Goal: Task Accomplishment & Management: Complete application form

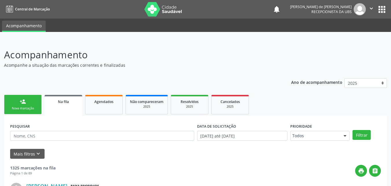
scroll to position [14, 0]
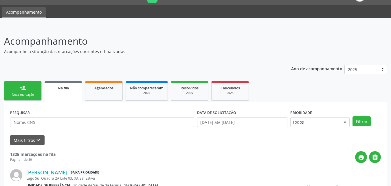
click at [33, 93] on div "Nova marcação" at bounding box center [22, 94] width 29 height 4
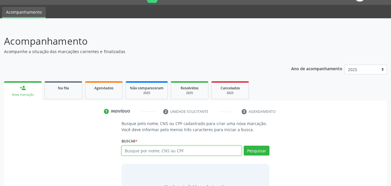
click at [140, 153] on input "text" at bounding box center [182, 150] width 120 height 10
type input "[PERSON_NAME]"
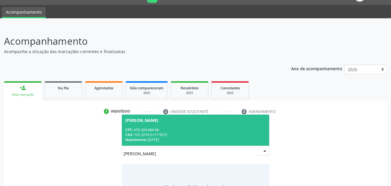
click at [141, 130] on div "CPF: 476.269.684-68" at bounding box center [195, 129] width 141 height 5
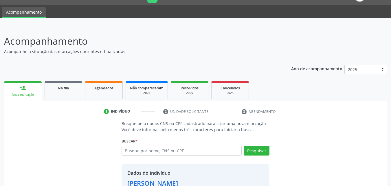
scroll to position [55, 0]
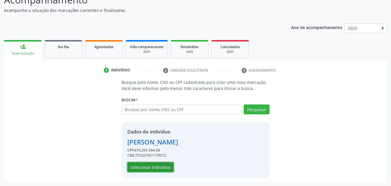
click at [161, 167] on button "Selecionar indivíduo" at bounding box center [150, 167] width 46 height 10
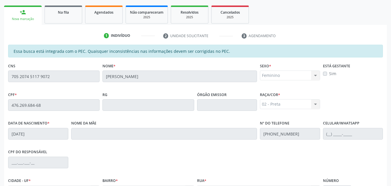
scroll to position [153, 0]
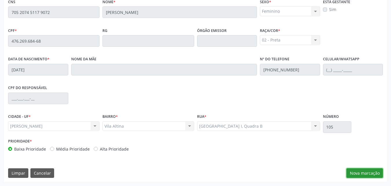
click at [374, 172] on button "Nova marcação" at bounding box center [365, 173] width 36 height 10
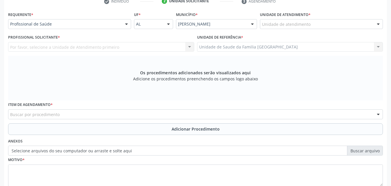
scroll to position [0, 0]
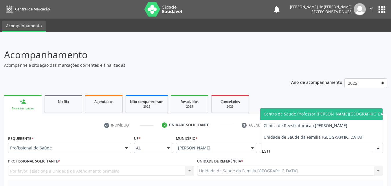
type input "ESTIV"
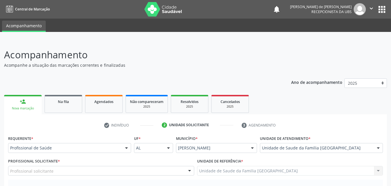
click at [93, 166] on div "Profissional solicitante" at bounding box center [101, 171] width 186 height 10
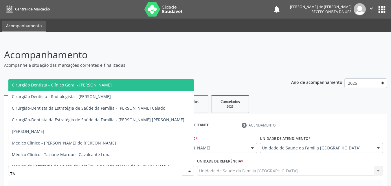
type input "TAC"
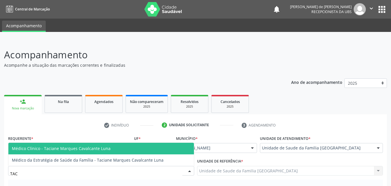
click at [95, 148] on span "Médico Clínico - Taciane Marques Cavalcante Luna" at bounding box center [61, 148] width 99 height 6
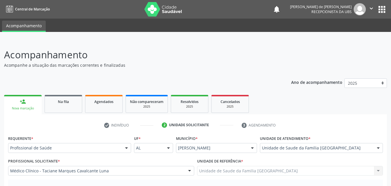
scroll to position [162, 0]
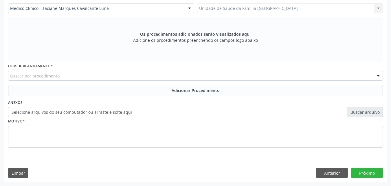
click at [91, 73] on div "Buscar por procedimento" at bounding box center [195, 76] width 375 height 10
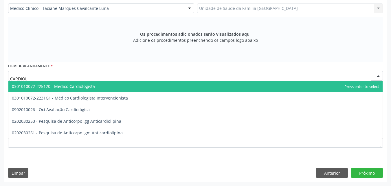
type input "CARDIOLO"
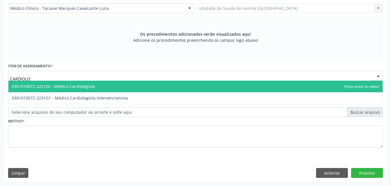
click at [86, 87] on span "0301010072-225120 - Médico Cardiologista" at bounding box center [53, 86] width 83 height 6
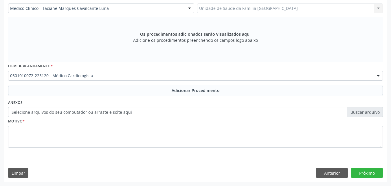
click at [86, 88] on button "Adicionar Procedimento" at bounding box center [195, 91] width 375 height 12
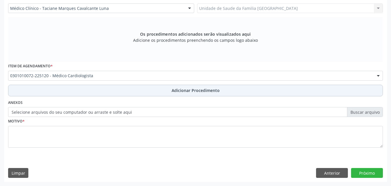
scroll to position [140, 0]
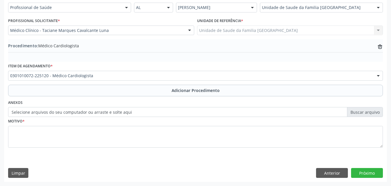
click at [79, 112] on label "Selecione arquivos do seu computador ou arraste e solte aqui" at bounding box center [195, 112] width 375 height 10
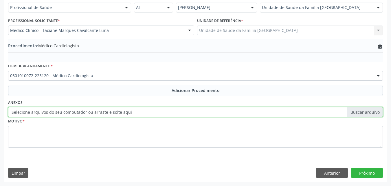
click at [79, 112] on input "Selecione arquivos do seu computador ou arraste e solte aqui" at bounding box center [195, 112] width 375 height 10
type input "C:\fakepath\1.jpg"
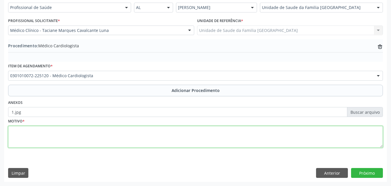
click at [94, 136] on textarea at bounding box center [195, 137] width 375 height 22
type textarea "PACIENTE 62 ANOS, PORTADORA DE HAS E DOENÇA AUTOIMUNE."
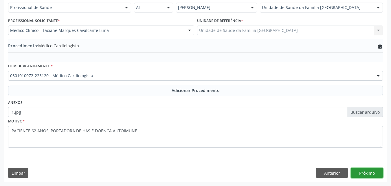
click at [376, 175] on button "Próximo" at bounding box center [367, 173] width 32 height 10
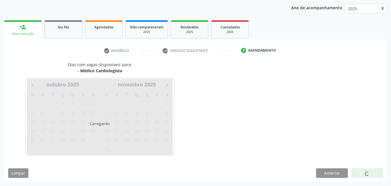
scroll to position [91, 0]
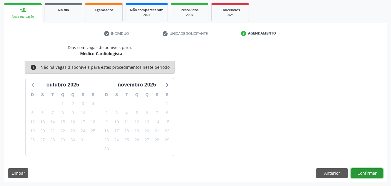
click at [376, 169] on button "Confirmar" at bounding box center [367, 173] width 32 height 10
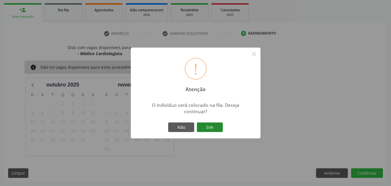
click at [217, 127] on button "Sim" at bounding box center [210, 127] width 26 height 10
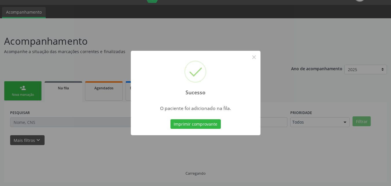
scroll to position [14, 0]
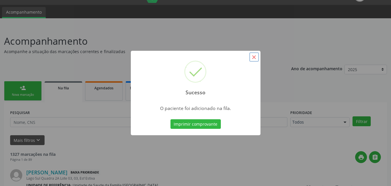
click at [252, 58] on button "×" at bounding box center [254, 57] width 10 height 10
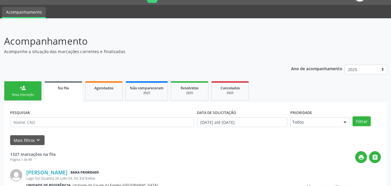
click at [19, 87] on link "person_add Nova marcação" at bounding box center [23, 90] width 38 height 19
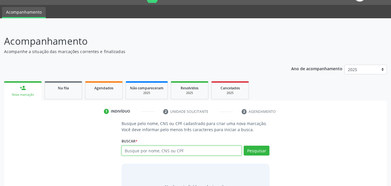
click at [136, 153] on input "text" at bounding box center [182, 150] width 120 height 10
type input "[PERSON_NAME]"
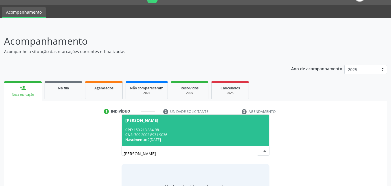
click at [152, 127] on div "CPF: 150.213.384-98" at bounding box center [195, 129] width 141 height 5
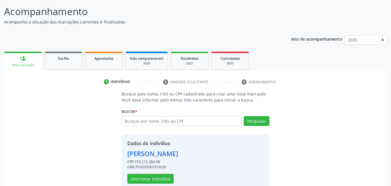
scroll to position [55, 0]
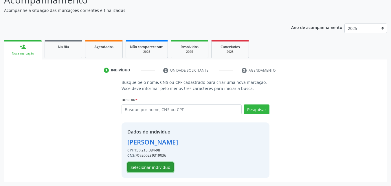
click at [154, 168] on button "Selecionar indivíduo" at bounding box center [150, 167] width 46 height 10
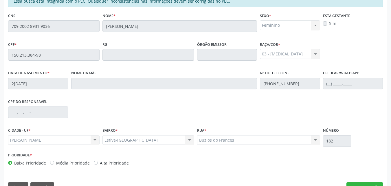
scroll to position [153, 0]
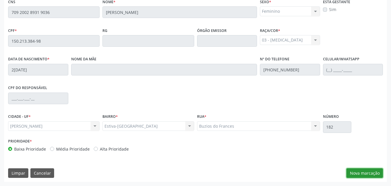
click at [356, 173] on button "Nova marcação" at bounding box center [365, 173] width 36 height 10
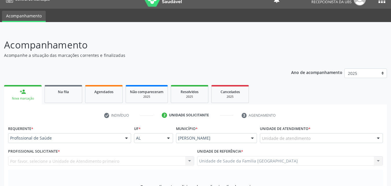
scroll to position [0, 0]
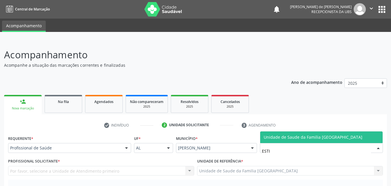
type input "ESTIV"
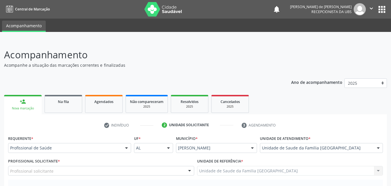
click at [61, 168] on div "Profissional solicitante" at bounding box center [101, 171] width 186 height 10
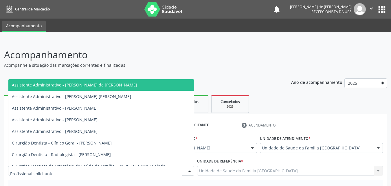
click at [156, 63] on p "Acompanhe a situação das marcações correntes e finalizadas" at bounding box center [138, 65] width 268 height 6
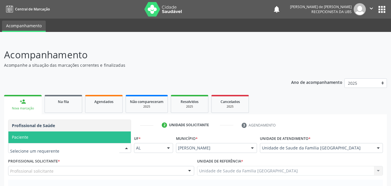
click at [48, 138] on span "Paciente" at bounding box center [69, 137] width 122 height 12
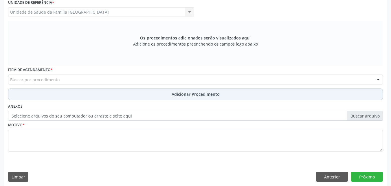
scroll to position [162, 0]
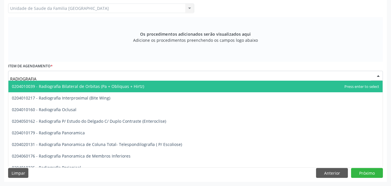
type input "RADIOGRAFIA P"
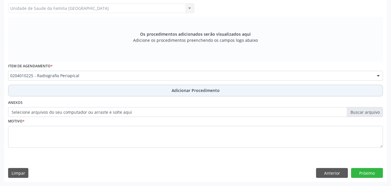
click at [41, 88] on button "Adicionar Procedimento" at bounding box center [195, 91] width 375 height 12
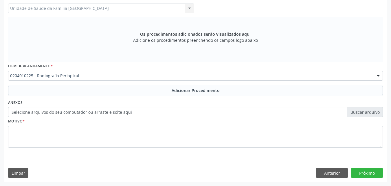
scroll to position [140, 0]
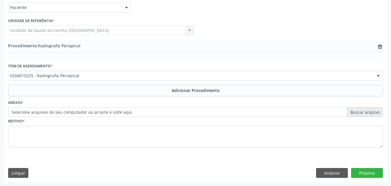
click at [40, 113] on label "Selecione arquivos do seu computador ou arraste e solte aqui" at bounding box center [195, 112] width 375 height 10
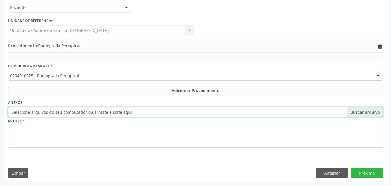
click at [40, 113] on input "Selecione arquivos do seu computador ou arraste e solte aqui" at bounding box center [195, 112] width 375 height 10
type input "C:\fakepath\2.jpg"
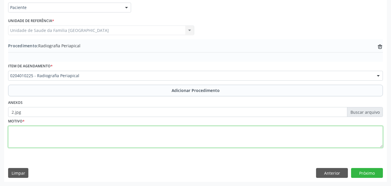
click at [57, 132] on textarea at bounding box center [195, 137] width 375 height 22
type textarea "DISTÚRBIOS DA ERUPÇÃO DENTÁRIA - K006(CID10)."
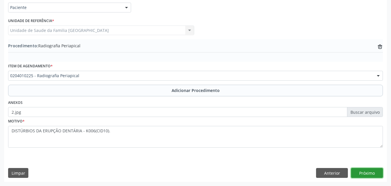
click at [360, 176] on button "Próximo" at bounding box center [367, 173] width 32 height 10
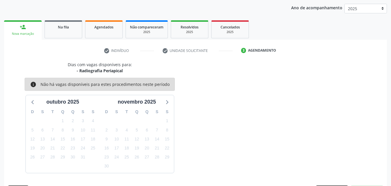
scroll to position [91, 0]
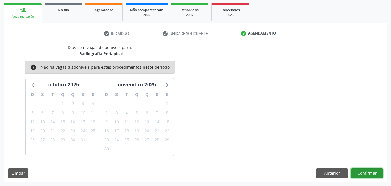
click at [361, 170] on button "Confirmar" at bounding box center [367, 173] width 32 height 10
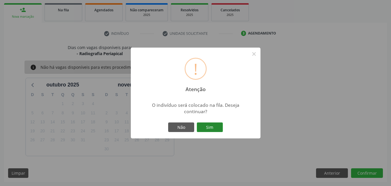
click at [209, 128] on button "Sim" at bounding box center [210, 127] width 26 height 10
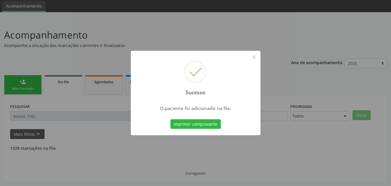
scroll to position [14, 0]
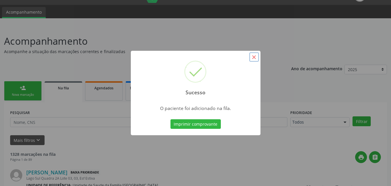
click at [255, 55] on button "×" at bounding box center [254, 57] width 10 height 10
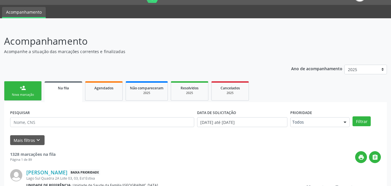
click at [15, 90] on link "person_add Nova marcação" at bounding box center [23, 90] width 38 height 19
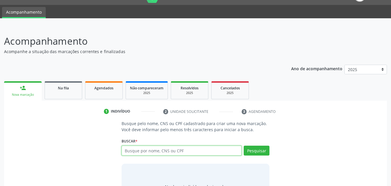
click at [137, 145] on input "text" at bounding box center [182, 150] width 120 height 10
type input "[PERSON_NAME]"
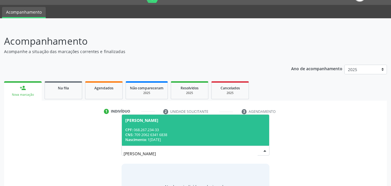
click at [139, 141] on span "Nascimento:" at bounding box center [135, 139] width 21 height 5
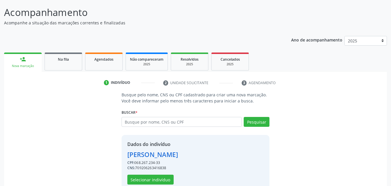
scroll to position [55, 0]
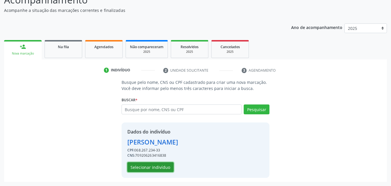
click at [153, 165] on button "Selecionar indivíduo" at bounding box center [150, 167] width 46 height 10
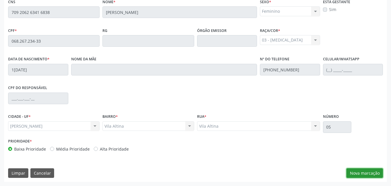
click at [367, 171] on button "Nova marcação" at bounding box center [365, 173] width 36 height 10
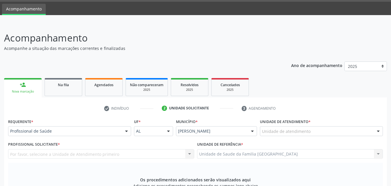
scroll to position [0, 0]
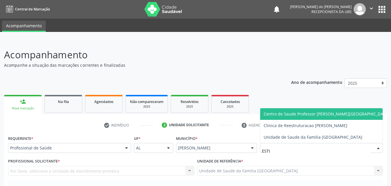
type input "ESTIV"
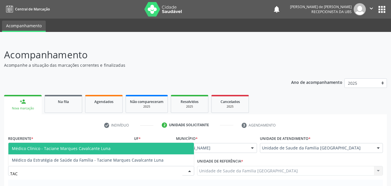
type input "TACI"
click at [31, 149] on span "Médico Clínico - Taciane Marques Cavalcante Luna" at bounding box center [61, 148] width 99 height 6
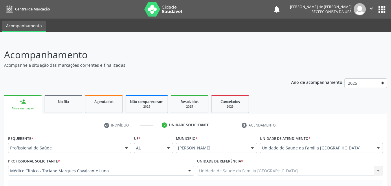
scroll to position [135, 0]
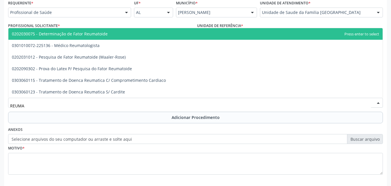
type input "REUMAT"
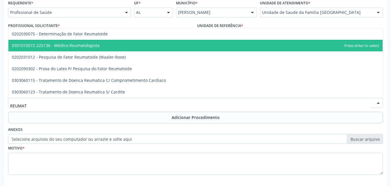
click at [77, 43] on span "0301010072-225136 - Médico Reumatologista" at bounding box center [56, 46] width 88 height 6
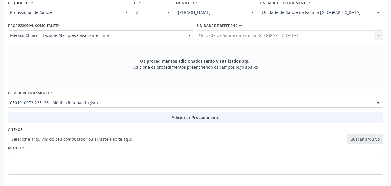
click at [70, 114] on button "Adicionar Procedimento" at bounding box center [195, 117] width 375 height 12
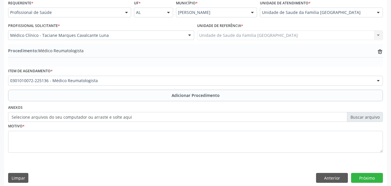
click at [70, 119] on label "Selecione arquivos do seu computador ou arraste e solte aqui" at bounding box center [195, 117] width 375 height 10
click at [70, 119] on input "Selecione arquivos do seu computador ou arraste e solte aqui" at bounding box center [195, 117] width 375 height 10
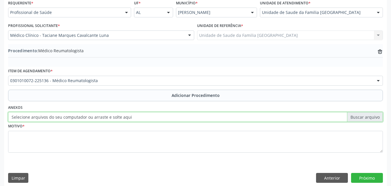
type input "C:\fakepath\3.jpg"
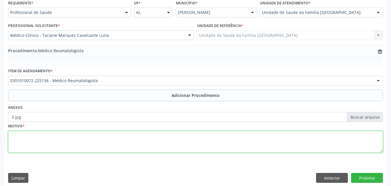
click at [66, 142] on textarea at bounding box center [195, 142] width 375 height 22
type textarea "DOR ARTICULAR."
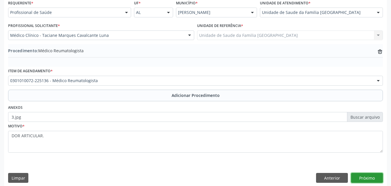
click at [362, 179] on button "Próximo" at bounding box center [367, 178] width 32 height 10
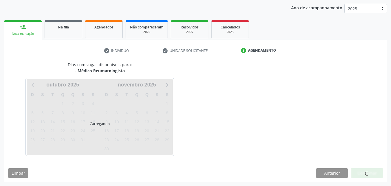
scroll to position [91, 0]
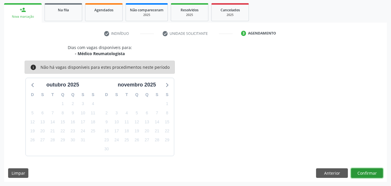
click at [375, 171] on button "Confirmar" at bounding box center [367, 173] width 32 height 10
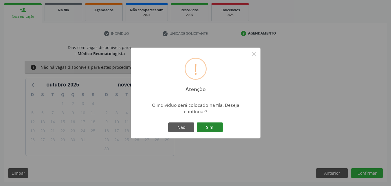
click at [205, 128] on button "Sim" at bounding box center [210, 127] width 26 height 10
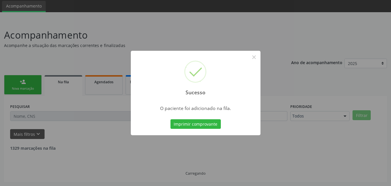
scroll to position [14, 0]
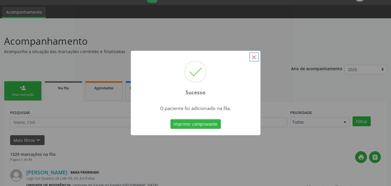
click at [254, 55] on button "×" at bounding box center [254, 57] width 10 height 10
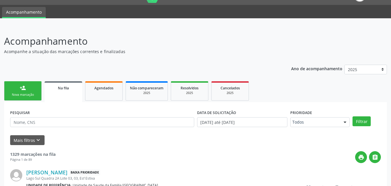
click at [26, 88] on link "person_add Nova marcação" at bounding box center [23, 90] width 38 height 19
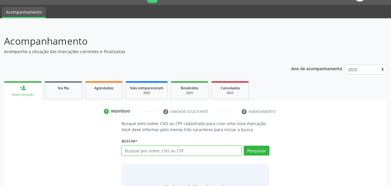
click at [137, 149] on input "text" at bounding box center [182, 150] width 120 height 10
type input "M"
type input "[PERSON_NAME]"
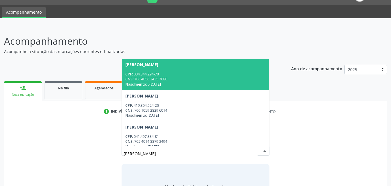
click at [181, 76] on div "CPF: 034.844.294-70" at bounding box center [195, 74] width 141 height 5
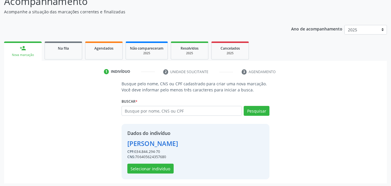
scroll to position [55, 0]
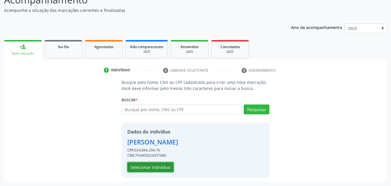
click at [160, 169] on button "Selecionar indivíduo" at bounding box center [150, 167] width 46 height 10
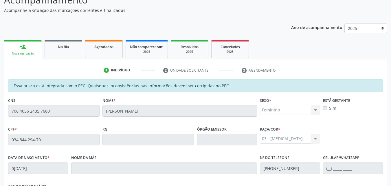
scroll to position [153, 0]
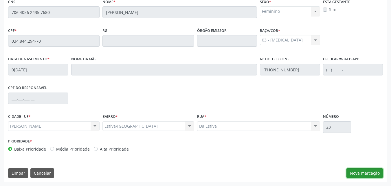
click at [367, 171] on button "Nova marcação" at bounding box center [365, 173] width 36 height 10
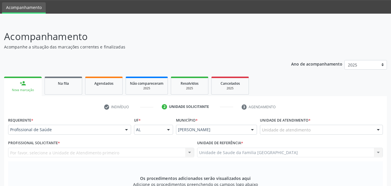
scroll to position [18, 0]
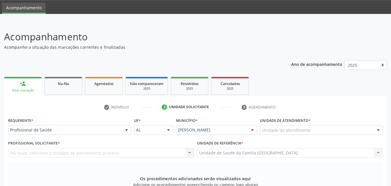
click at [323, 130] on div "Unidade de atendimento" at bounding box center [321, 130] width 123 height 10
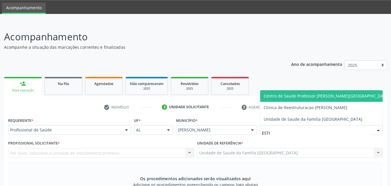
type input "ESTIV"
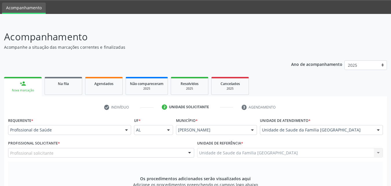
click at [62, 148] on div "Profissional solicitante" at bounding box center [101, 153] width 186 height 10
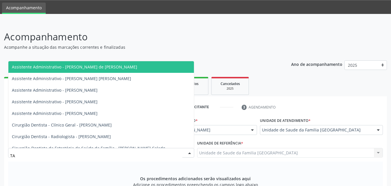
type input "TAC"
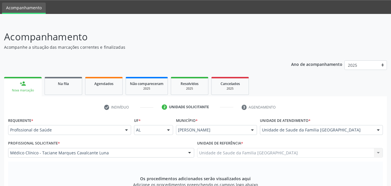
scroll to position [153, 0]
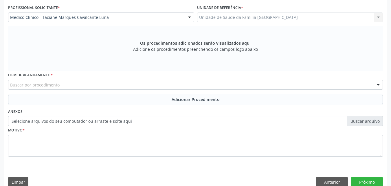
click at [68, 87] on div "Buscar por procedimento" at bounding box center [195, 85] width 375 height 10
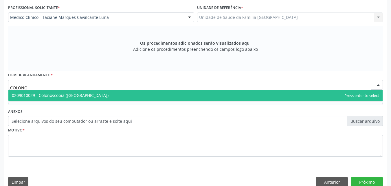
type input "COLONOS"
click at [67, 96] on span "0209010029 - Colonoscopia ([GEOGRAPHIC_DATA])" at bounding box center [60, 95] width 97 height 6
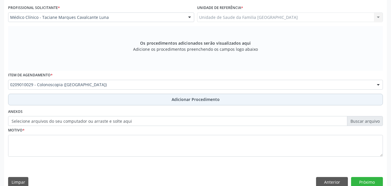
click at [79, 96] on button "Adicionar Procedimento" at bounding box center [195, 100] width 375 height 12
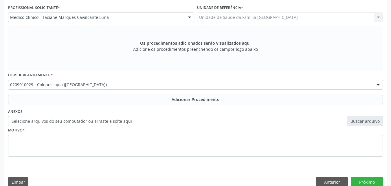
scroll to position [140, 0]
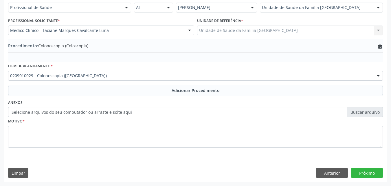
click at [78, 112] on label "Selecione arquivos do seu computador ou arraste e solte aqui" at bounding box center [195, 112] width 375 height 10
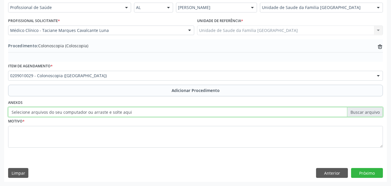
click at [78, 112] on input "Selecione arquivos do seu computador ou arraste e solte aqui" at bounding box center [195, 112] width 375 height 10
type input "C:\fakepath\4.jpg"
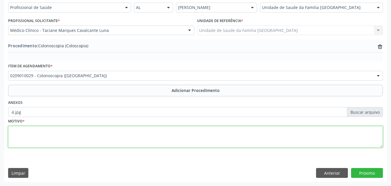
click at [138, 141] on textarea at bounding box center [195, 137] width 375 height 22
type textarea "PSOF POSITIVO."
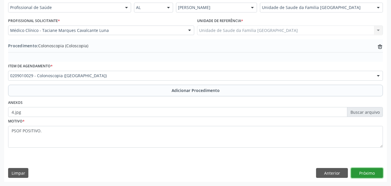
click at [375, 171] on button "Próximo" at bounding box center [367, 173] width 32 height 10
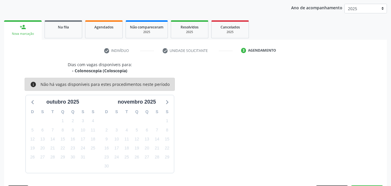
scroll to position [91, 0]
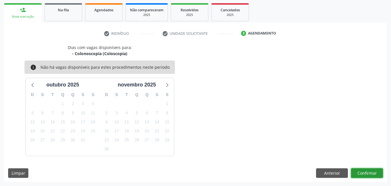
click at [373, 172] on button "Confirmar" at bounding box center [367, 173] width 32 height 10
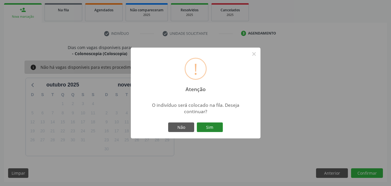
click at [208, 125] on button "Sim" at bounding box center [210, 127] width 26 height 10
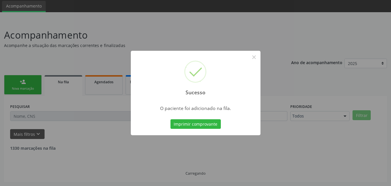
scroll to position [14, 0]
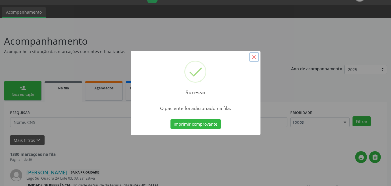
click at [254, 56] on button "×" at bounding box center [254, 57] width 10 height 10
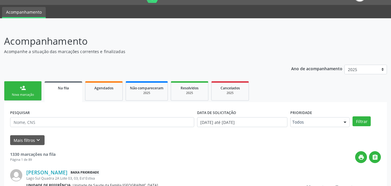
click at [26, 87] on link "person_add Nova marcação" at bounding box center [23, 90] width 38 height 19
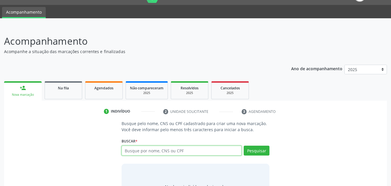
click at [165, 150] on input "text" at bounding box center [182, 150] width 120 height 10
type input "JUDIANE QUITÉRIA [GEOGRAPHIC_DATA]"
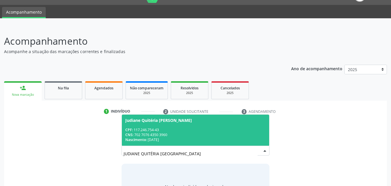
click at [184, 125] on span "Judiane Quitéria [PERSON_NAME] CPF: 117.246.754-43 CNS: 702 7076 4350 3960 Nasc…" at bounding box center [196, 129] width 148 height 31
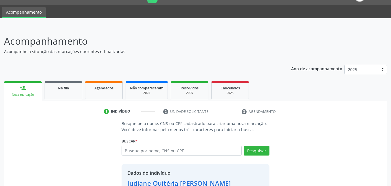
scroll to position [55, 0]
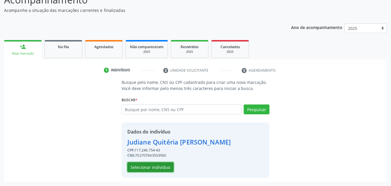
click at [166, 166] on button "Selecionar indivíduo" at bounding box center [150, 167] width 46 height 10
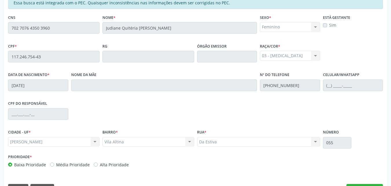
scroll to position [153, 0]
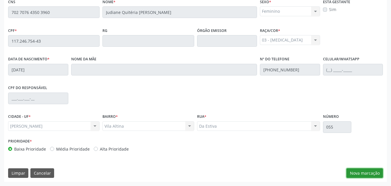
click at [380, 175] on button "Nova marcação" at bounding box center [365, 173] width 36 height 10
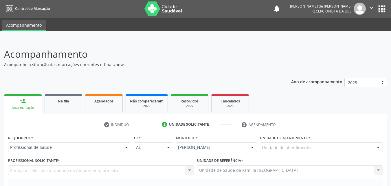
scroll to position [0, 0]
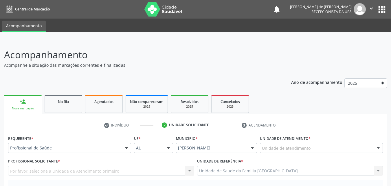
click at [314, 144] on div "Unidade de atendimento" at bounding box center [321, 148] width 123 height 10
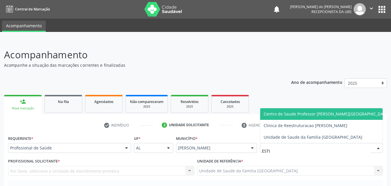
type input "ESTIV"
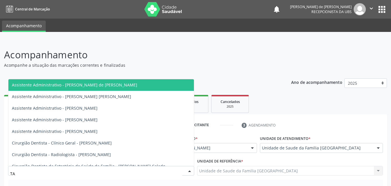
type input "TAC"
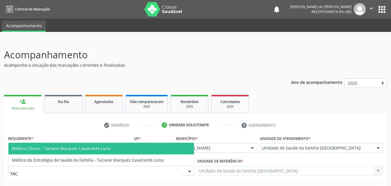
click at [42, 146] on span "Médico Clínico - Taciane Marques Cavalcante Luna" at bounding box center [61, 148] width 99 height 6
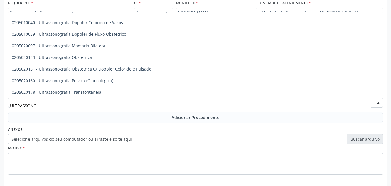
scroll to position [41, 0]
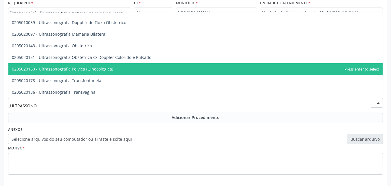
type input "ULTRASSONO"
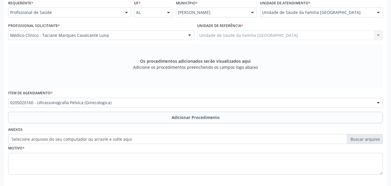
scroll to position [0, 0]
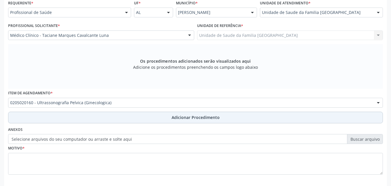
click at [56, 118] on button "Adicionar Procedimento" at bounding box center [195, 117] width 375 height 12
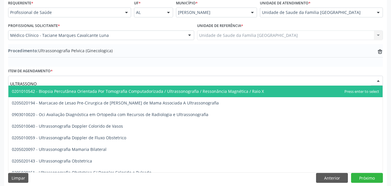
type input "ULTRASSONOG"
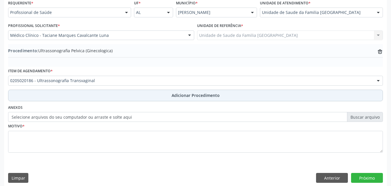
click at [80, 93] on button "Adicionar Procedimento" at bounding box center [195, 95] width 375 height 12
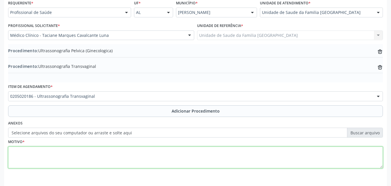
click at [81, 157] on textarea at bounding box center [195, 157] width 375 height 22
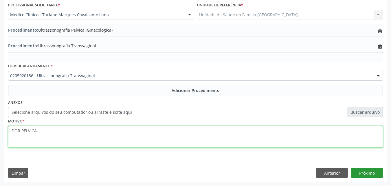
type textarea "DOR PÉLVICA."
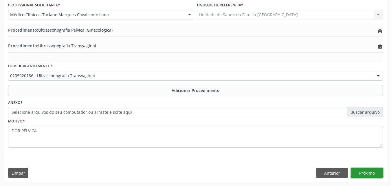
click at [366, 173] on button "Próximo" at bounding box center [367, 173] width 32 height 10
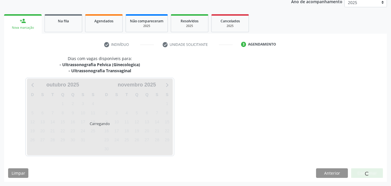
scroll to position [98, 0]
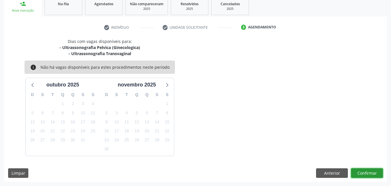
click at [361, 175] on button "Confirmar" at bounding box center [367, 173] width 32 height 10
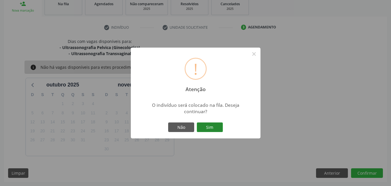
click at [210, 130] on button "Sim" at bounding box center [210, 127] width 26 height 10
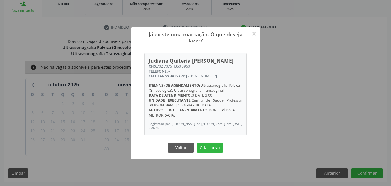
click at [215, 140] on div "Já existe uma marcação. O que deseja fazer? × [PERSON_NAME] CNS: 702 7076 4350 …" at bounding box center [196, 92] width 130 height 131
click at [214, 147] on button "Criar novo" at bounding box center [210, 147] width 27 height 10
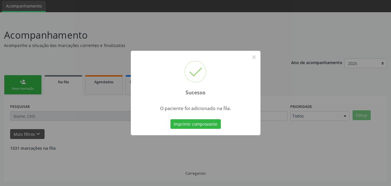
scroll to position [14, 0]
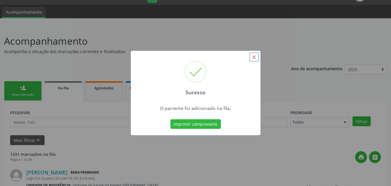
click at [253, 55] on button "×" at bounding box center [254, 57] width 10 height 10
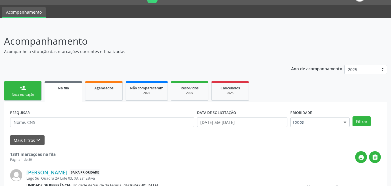
click at [25, 93] on div "Nova marcação" at bounding box center [22, 94] width 29 height 4
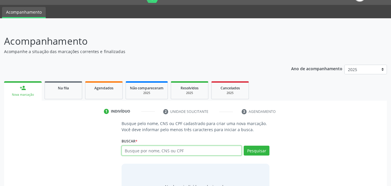
click at [173, 148] on input "text" at bounding box center [182, 150] width 120 height 10
type input "[PERSON_NAME]"
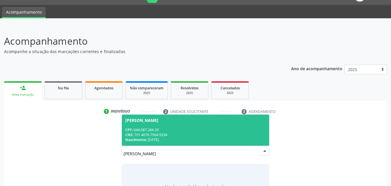
click at [177, 132] on div "CNS: 701 4076 7964 9234" at bounding box center [195, 134] width 141 height 5
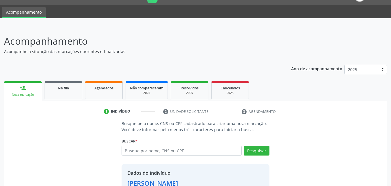
scroll to position [55, 0]
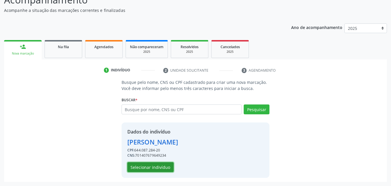
click at [167, 166] on button "Selecionar indivíduo" at bounding box center [150, 167] width 46 height 10
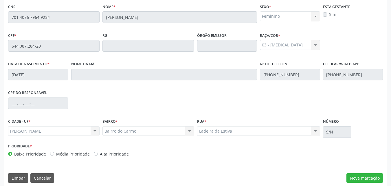
scroll to position [153, 0]
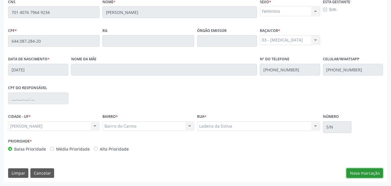
click at [350, 171] on button "Nova marcação" at bounding box center [365, 173] width 36 height 10
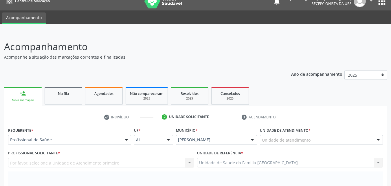
scroll to position [0, 0]
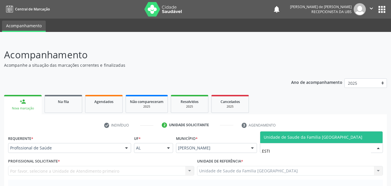
type input "ESTIV"
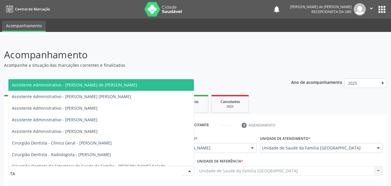
type input "TAC"
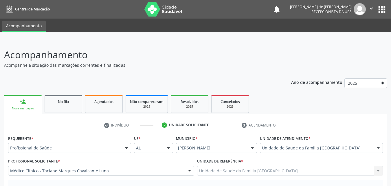
scroll to position [162, 0]
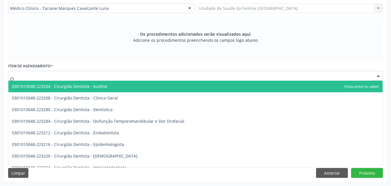
type input "C"
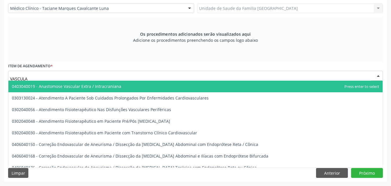
type input "VASCULAR"
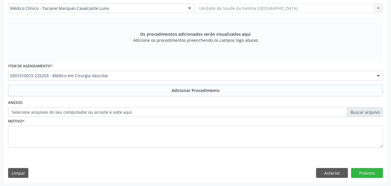
scroll to position [0, 0]
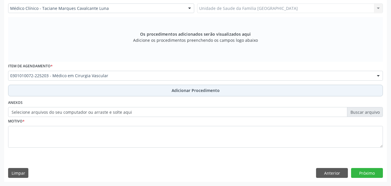
click at [63, 89] on button "Adicionar Procedimento" at bounding box center [195, 91] width 375 height 12
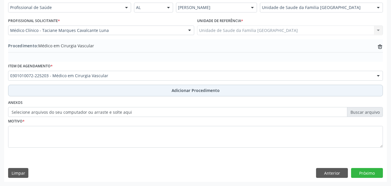
scroll to position [140, 0]
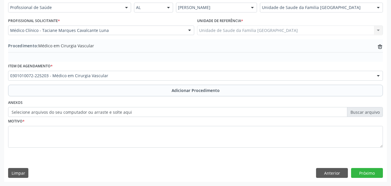
click at [65, 115] on label "Selecione arquivos do seu computador ou arraste e solte aqui" at bounding box center [195, 112] width 375 height 10
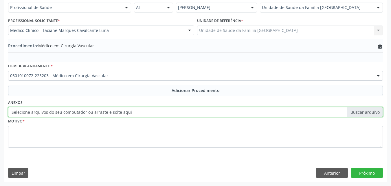
click at [65, 115] on input "Selecione arquivos do seu computador ou arraste e solte aqui" at bounding box center [195, 112] width 375 height 10
type input "C:\fakepath\6.jpg"
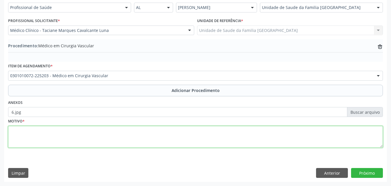
click at [76, 135] on textarea at bounding box center [195, 137] width 375 height 22
type textarea "VARIZES DOS MEMBROS INFERIORES COM ÚLCERA E INFLAMAÇÃO."
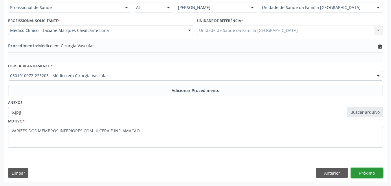
click at [360, 172] on button "Próximo" at bounding box center [367, 173] width 32 height 10
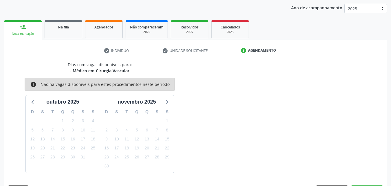
scroll to position [91, 0]
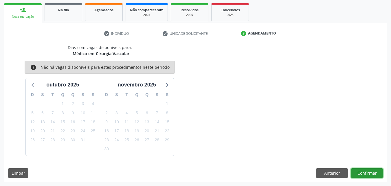
click at [360, 172] on button "Confirmar" at bounding box center [367, 173] width 32 height 10
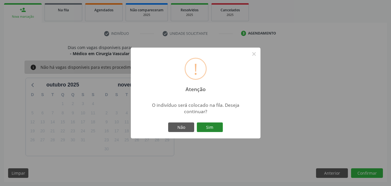
click at [212, 128] on button "Sim" at bounding box center [210, 127] width 26 height 10
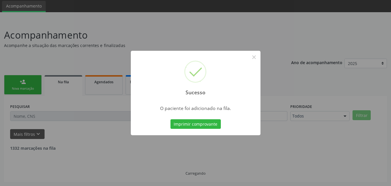
scroll to position [14, 0]
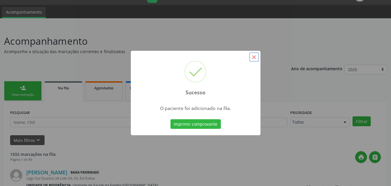
click at [254, 55] on button "×" at bounding box center [254, 57] width 10 height 10
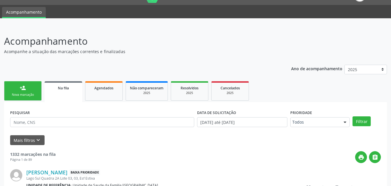
click at [25, 85] on div "person_add" at bounding box center [23, 88] width 6 height 6
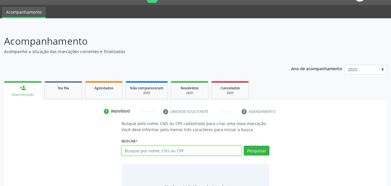
click at [179, 149] on input "text" at bounding box center [182, 150] width 120 height 10
type input "[PERSON_NAME]"
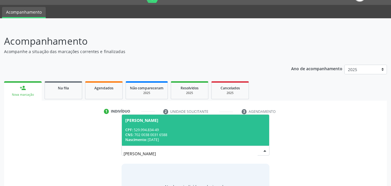
click at [184, 138] on div "Nascimento: [DATE]" at bounding box center [195, 139] width 141 height 5
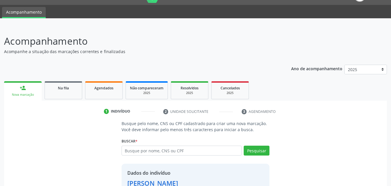
scroll to position [55, 0]
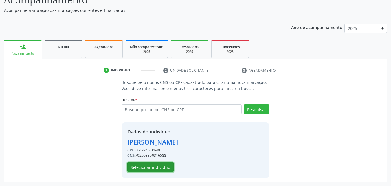
click at [161, 166] on button "Selecionar indivíduo" at bounding box center [150, 167] width 46 height 10
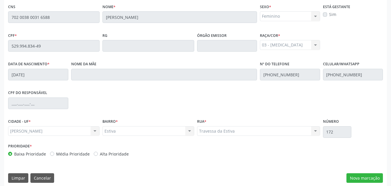
scroll to position [153, 0]
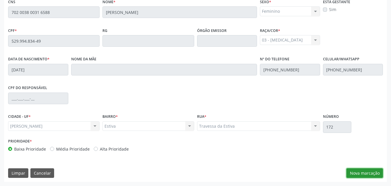
click at [358, 172] on button "Nova marcação" at bounding box center [365, 173] width 36 height 10
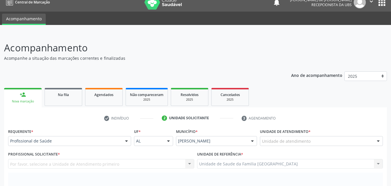
scroll to position [0, 0]
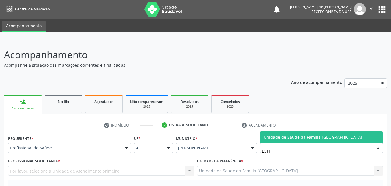
type input "ESTIV"
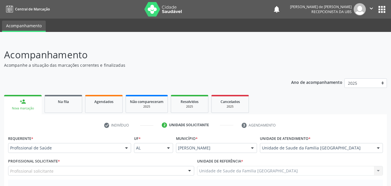
click at [60, 172] on div "Profissional solicitante" at bounding box center [101, 171] width 186 height 10
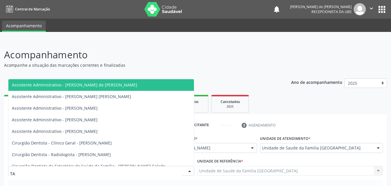
type input "TAC"
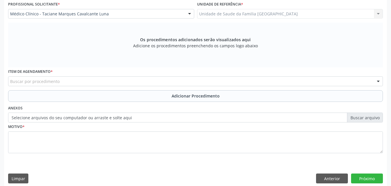
scroll to position [162, 0]
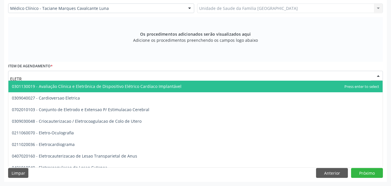
type input "ELETRO"
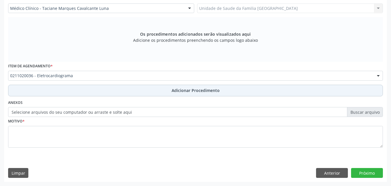
click at [47, 89] on button "Adicionar Procedimento" at bounding box center [195, 91] width 375 height 12
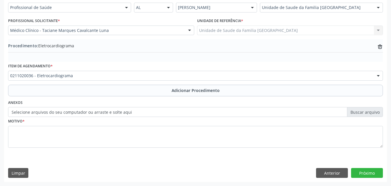
click at [50, 111] on label "Selecione arquivos do seu computador ou arraste e solte aqui" at bounding box center [195, 112] width 375 height 10
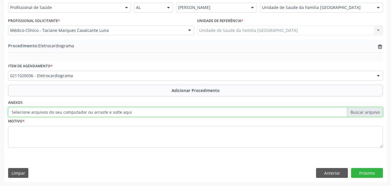
click at [50, 111] on input "Selecione arquivos do seu computador ou arraste e solte aqui" at bounding box center [195, 112] width 375 height 10
type input "C:\fakepath\7.jpg"
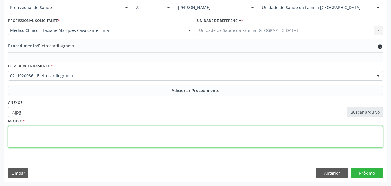
click at [47, 132] on textarea at bounding box center [195, 137] width 375 height 22
type textarea "HAS, PALPITAÇÕES."
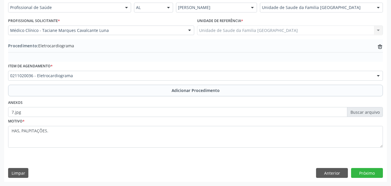
click at [371, 167] on div "Requerente * Profissional de Saúde Profissional de Saúde Paciente Nenhum result…" at bounding box center [195, 88] width 383 height 188
click at [370, 169] on button "Próximo" at bounding box center [367, 173] width 32 height 10
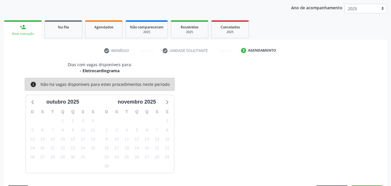
scroll to position [91, 0]
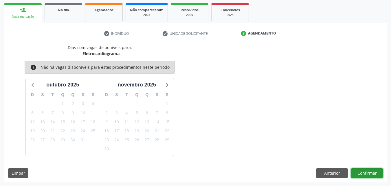
click at [368, 170] on button "Confirmar" at bounding box center [367, 173] width 32 height 10
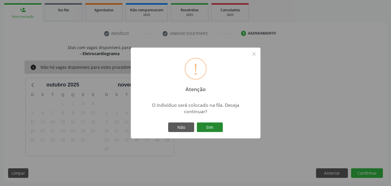
click at [207, 129] on button "Sim" at bounding box center [210, 127] width 26 height 10
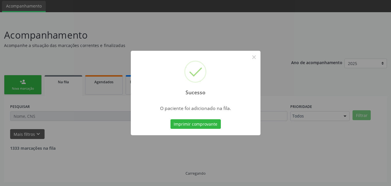
scroll to position [14, 0]
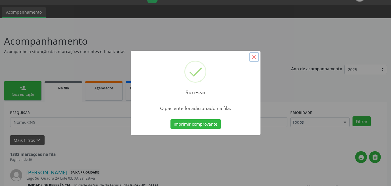
click at [253, 56] on button "×" at bounding box center [254, 57] width 10 height 10
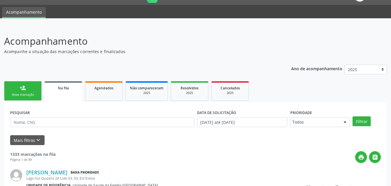
click at [30, 94] on div "Nova marcação" at bounding box center [22, 94] width 29 height 4
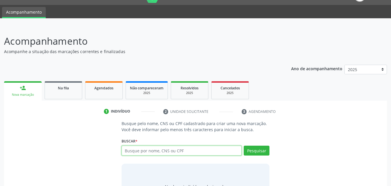
click at [159, 153] on input "text" at bounding box center [182, 150] width 120 height 10
type input "[PERSON_NAME]"
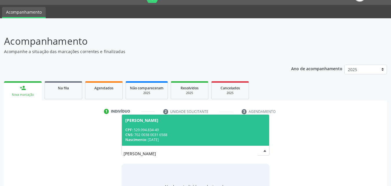
click at [187, 130] on div "CPF: 529.994.834-49" at bounding box center [195, 129] width 141 height 5
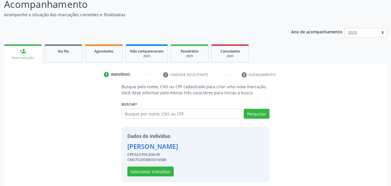
scroll to position [55, 0]
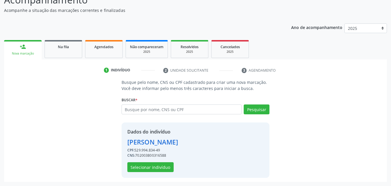
click at [155, 162] on div "Dados do indivíduo [PERSON_NAME] CPF: 529.994.834-49 CNS: 702003800316588 Selec…" at bounding box center [152, 150] width 51 height 44
click at [155, 164] on button "Selecionar indivíduo" at bounding box center [150, 167] width 46 height 10
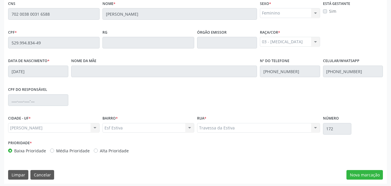
scroll to position [153, 0]
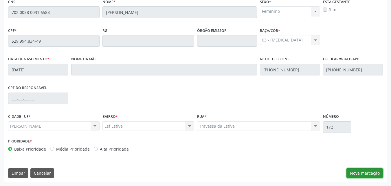
click at [362, 174] on button "Nova marcação" at bounding box center [365, 173] width 36 height 10
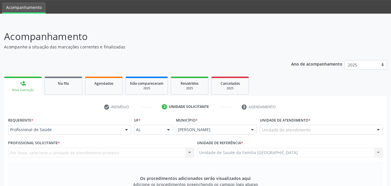
scroll to position [18, 0]
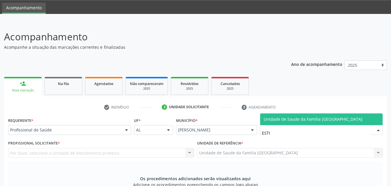
type input "ESTIV"
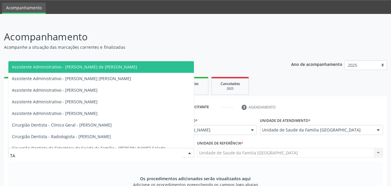
type input "TAC"
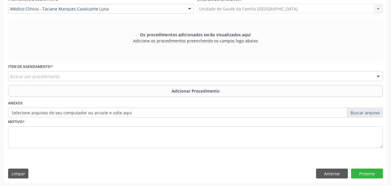
scroll to position [162, 0]
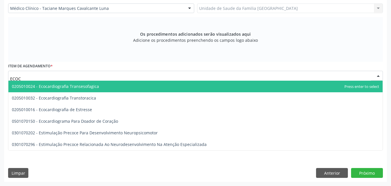
type input "ECOCA"
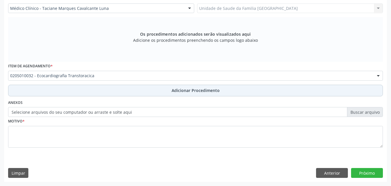
click at [52, 90] on button "Adicionar Procedimento" at bounding box center [195, 91] width 375 height 12
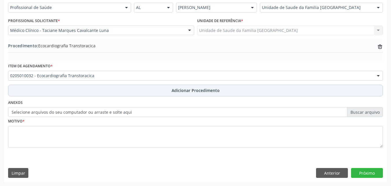
scroll to position [140, 0]
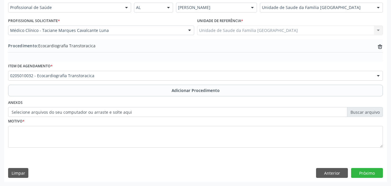
click at [58, 112] on label "Selecione arquivos do seu computador ou arraste e solte aqui" at bounding box center [195, 112] width 375 height 10
click at [58, 112] on input "Selecione arquivos do seu computador ou arraste e solte aqui" at bounding box center [195, 112] width 375 height 10
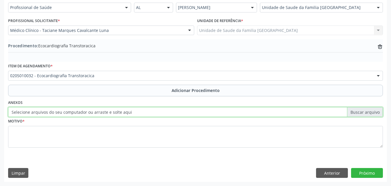
type input "C:\fakepath\8.jpg"
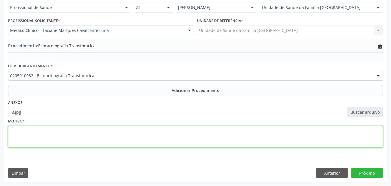
click at [167, 138] on textarea at bounding box center [195, 137] width 375 height 22
type textarea "HAS, OBESIDADE, PALPITAÇÕES, TONTURA."
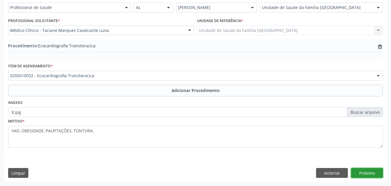
click at [375, 174] on button "Próximo" at bounding box center [367, 173] width 32 height 10
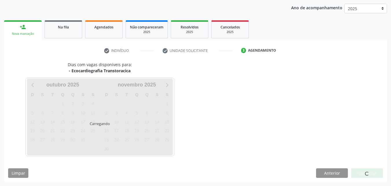
scroll to position [91, 0]
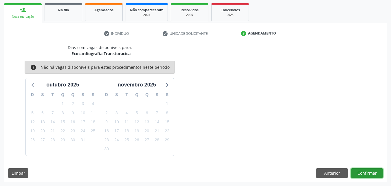
click at [375, 174] on button "Confirmar" at bounding box center [367, 173] width 32 height 10
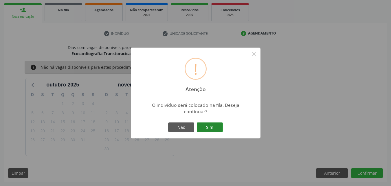
click at [215, 127] on button "Sim" at bounding box center [210, 127] width 26 height 10
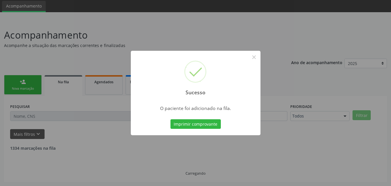
scroll to position [14, 0]
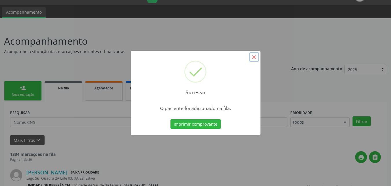
click at [253, 58] on button "×" at bounding box center [254, 57] width 10 height 10
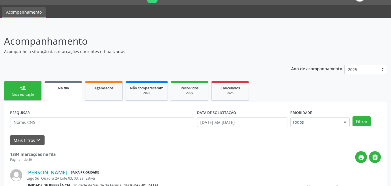
click at [28, 95] on div "Nova marcação" at bounding box center [22, 94] width 29 height 4
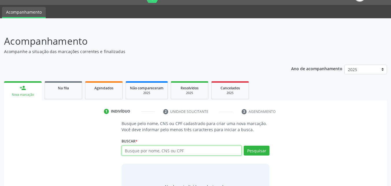
click at [170, 152] on input "text" at bounding box center [182, 150] width 120 height 10
type input "[PERSON_NAME]"
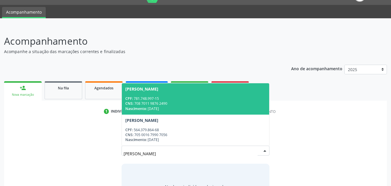
click at [171, 102] on div "CNS: 708 7011 9876 2490" at bounding box center [195, 103] width 141 height 5
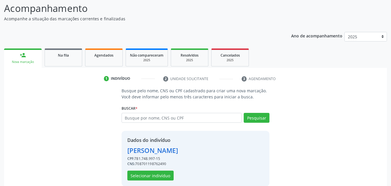
scroll to position [55, 0]
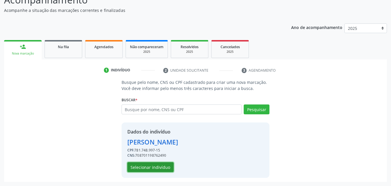
click at [158, 167] on button "Selecionar indivíduo" at bounding box center [150, 167] width 46 height 10
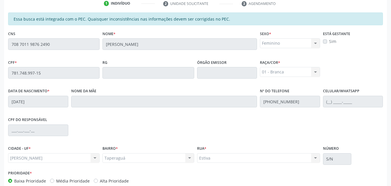
scroll to position [153, 0]
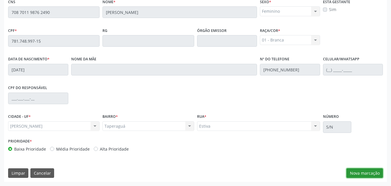
click at [374, 174] on button "Nova marcação" at bounding box center [365, 173] width 36 height 10
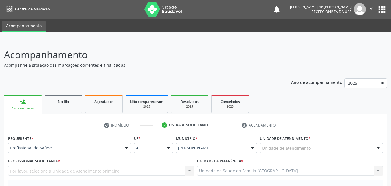
scroll to position [135, 0]
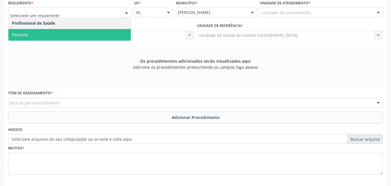
click at [32, 33] on span "Paciente" at bounding box center [69, 35] width 122 height 12
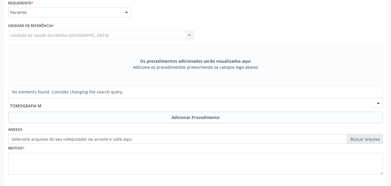
type input "TOMOGRAFIA"
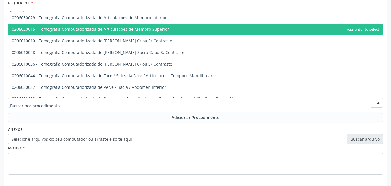
scroll to position [0, 0]
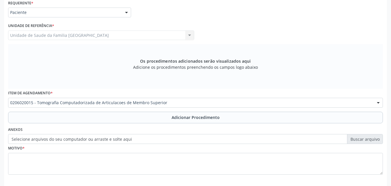
click at [37, 34] on div "Unidade de Saude da Familia [GEOGRAPHIC_DATA] Unidade de Saude da Familia [GEOG…" at bounding box center [101, 35] width 186 height 10
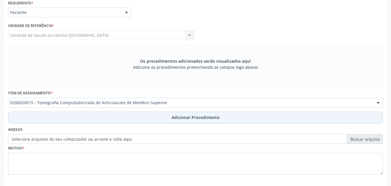
click at [90, 118] on button "Adicionar Procedimento" at bounding box center [195, 117] width 375 height 12
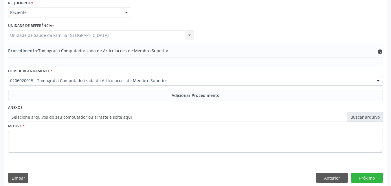
click at [65, 114] on label "Selecione arquivos do seu computador ou arraste e solte aqui" at bounding box center [195, 117] width 375 height 10
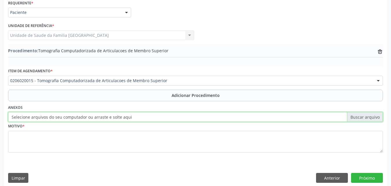
click at [65, 114] on input "Selecione arquivos do seu computador ou arraste e solte aqui" at bounding box center [195, 117] width 375 height 10
type input "C:\fakepath\9.jpg"
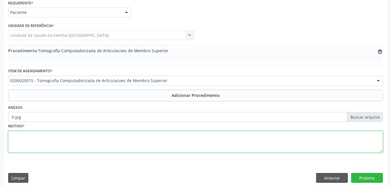
click at [41, 138] on textarea at bounding box center [195, 142] width 375 height 22
type textarea "TOMOGRAFIA MASTÓIDE, PACIENTE COM PERDA AUDITIVA."
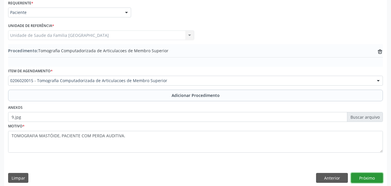
click at [359, 176] on button "Próximo" at bounding box center [367, 178] width 32 height 10
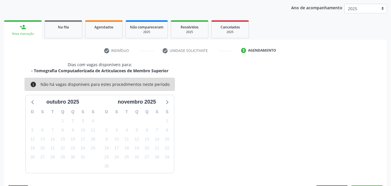
scroll to position [91, 0]
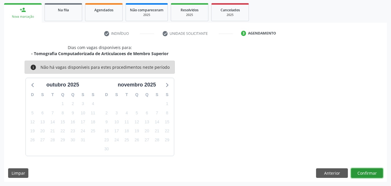
click at [369, 175] on button "Confirmar" at bounding box center [367, 173] width 32 height 10
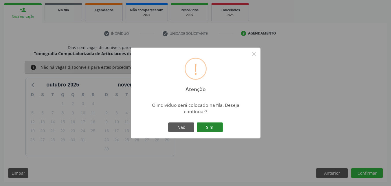
click at [214, 128] on button "Sim" at bounding box center [210, 127] width 26 height 10
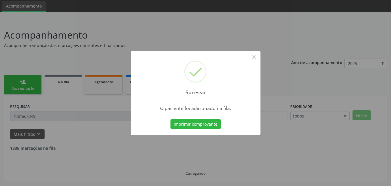
scroll to position [14, 0]
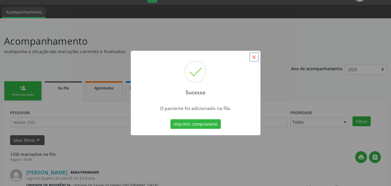
click at [258, 58] on button "×" at bounding box center [254, 57] width 10 height 10
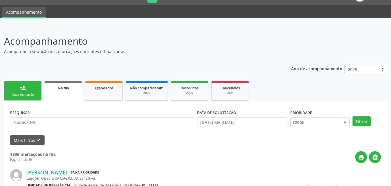
click at [23, 94] on div "Nova marcação" at bounding box center [22, 94] width 29 height 4
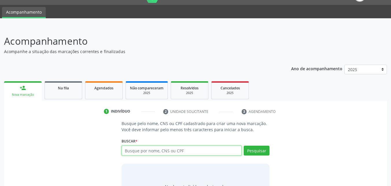
click at [137, 152] on input "text" at bounding box center [182, 150] width 120 height 10
type input "[PERSON_NAME]"
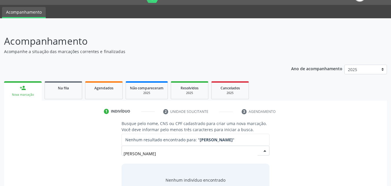
drag, startPoint x: 216, startPoint y: 154, endPoint x: 45, endPoint y: 130, distance: 172.0
click at [45, 130] on div "Busque pelo nome, CNS ou CPF cadastrado para criar uma nova marcação. Você deve…" at bounding box center [195, 164] width 375 height 89
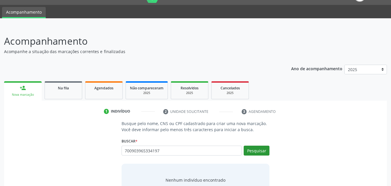
type input "700903965334197"
click at [250, 151] on button "Pesquisar" at bounding box center [257, 150] width 26 height 10
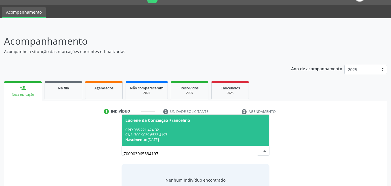
click at [203, 132] on div "CNS: 700 9039 6533 4197" at bounding box center [195, 134] width 141 height 5
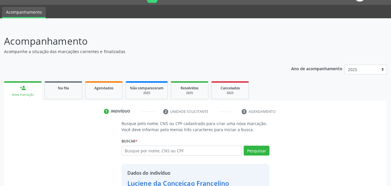
scroll to position [55, 0]
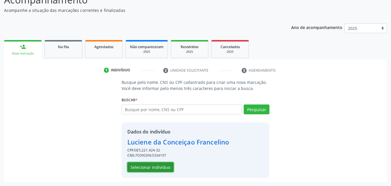
click at [148, 170] on button "Selecionar indivíduo" at bounding box center [150, 167] width 46 height 10
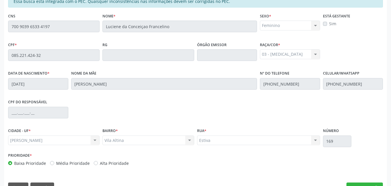
scroll to position [153, 0]
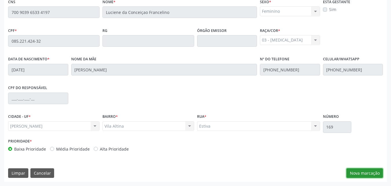
click at [373, 175] on button "Nova marcação" at bounding box center [365, 173] width 36 height 10
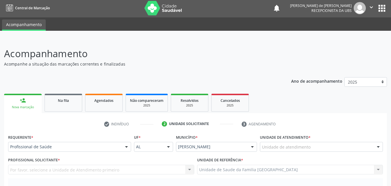
scroll to position [0, 0]
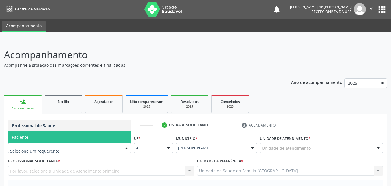
click at [60, 138] on span "Paciente" at bounding box center [69, 137] width 122 height 12
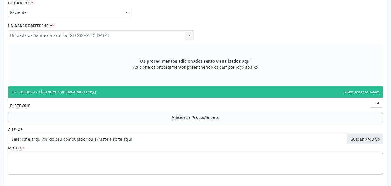
type input "ELETRONEU"
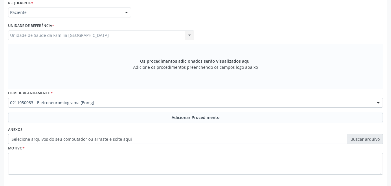
click at [73, 114] on button "Adicionar Procedimento" at bounding box center [195, 117] width 375 height 12
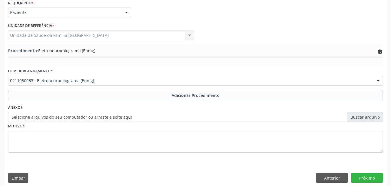
click at [61, 119] on label "Selecione arquivos do seu computador ou arraste e solte aqui" at bounding box center [195, 117] width 375 height 10
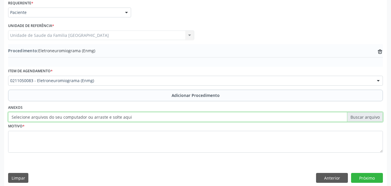
click at [61, 119] on input "Selecione arquivos do seu computador ou arraste e solte aqui" at bounding box center [195, 117] width 375 height 10
type input "C:\fakepath\10.jpg"
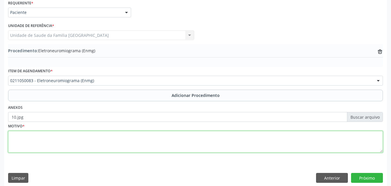
click at [69, 142] on textarea at bounding box center [195, 142] width 375 height 22
type textarea "ELETRONEUROMIOGRAFIA. (VER ANEXO EM FOTO)."
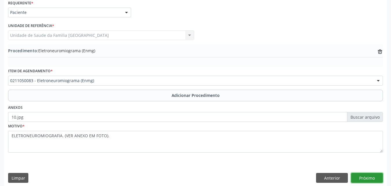
click at [361, 179] on button "Próximo" at bounding box center [367, 178] width 32 height 10
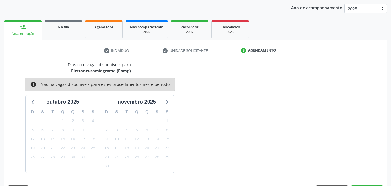
scroll to position [91, 0]
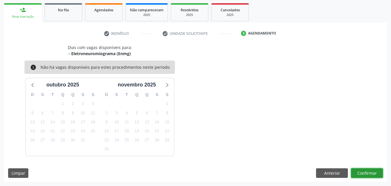
click at [363, 174] on button "Confirmar" at bounding box center [367, 173] width 32 height 10
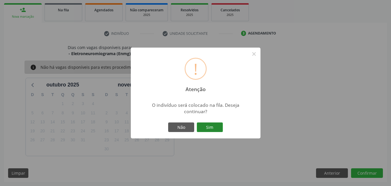
click at [219, 126] on button "Sim" at bounding box center [210, 127] width 26 height 10
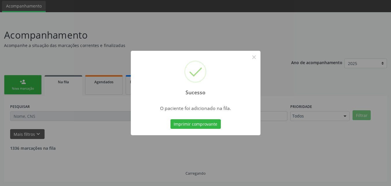
scroll to position [14, 0]
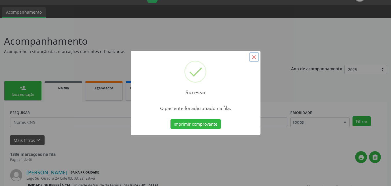
click at [256, 56] on button "×" at bounding box center [254, 57] width 10 height 10
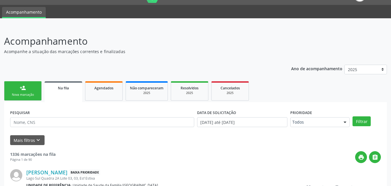
click at [36, 92] on link "person_add Nova marcação" at bounding box center [23, 90] width 38 height 19
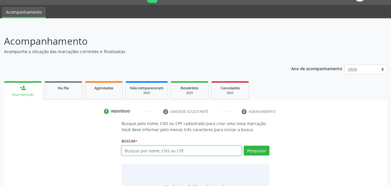
click at [136, 151] on input "text" at bounding box center [182, 150] width 120 height 10
type input "04333892490"
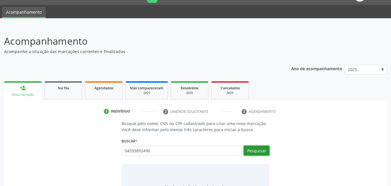
click at [262, 146] on button "Pesquisar" at bounding box center [257, 150] width 26 height 10
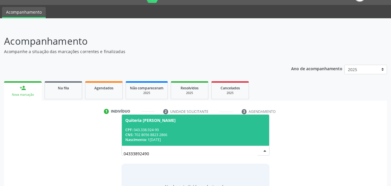
click at [191, 125] on span "Quiteria [PERSON_NAME] CPF: 043.338.924-90 CNS: 702 8056 8823 2866 Nascimento: …" at bounding box center [196, 129] width 148 height 31
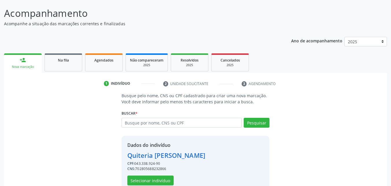
scroll to position [55, 0]
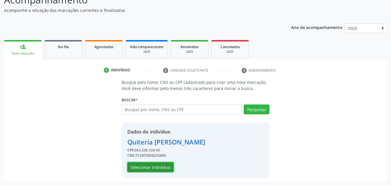
click at [168, 168] on button "Selecionar indivíduo" at bounding box center [150, 167] width 46 height 10
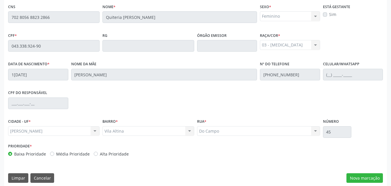
scroll to position [153, 0]
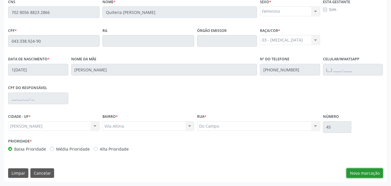
click at [368, 174] on button "Nova marcação" at bounding box center [365, 173] width 36 height 10
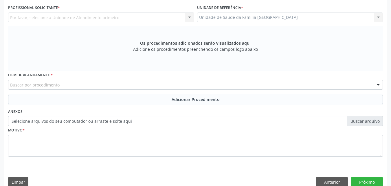
scroll to position [18, 0]
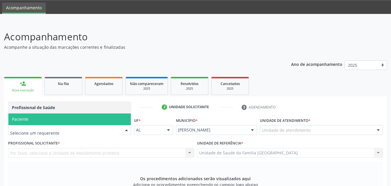
click at [63, 121] on span "Paciente" at bounding box center [69, 119] width 122 height 12
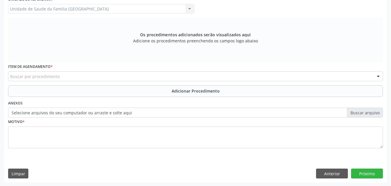
scroll to position [162, 0]
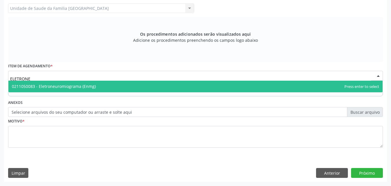
type input "ELETRONEU"
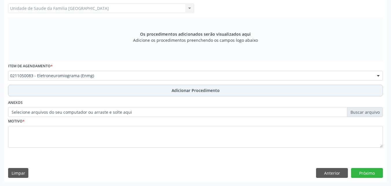
click at [52, 89] on button "Adicionar Procedimento" at bounding box center [195, 91] width 375 height 12
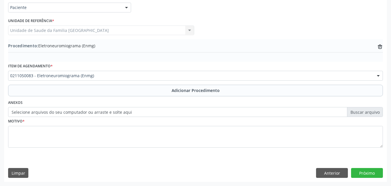
click at [48, 113] on label "Selecione arquivos do seu computador ou arraste e solte aqui" at bounding box center [195, 112] width 375 height 10
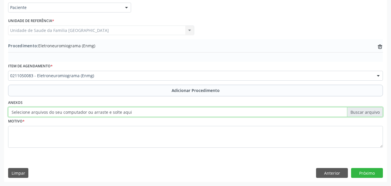
click at [48, 113] on input "Selecione arquivos do seu computador ou arraste e solte aqui" at bounding box center [195, 112] width 375 height 10
type input "C:\fakepath\12.jpg"
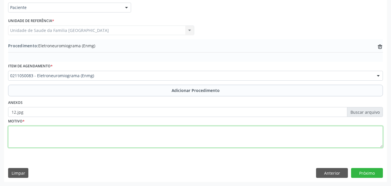
click at [85, 131] on textarea at bounding box center [195, 137] width 375 height 22
type textarea "ELETRONEUMIOGRAFIA VER FOTO EM ANEXO."
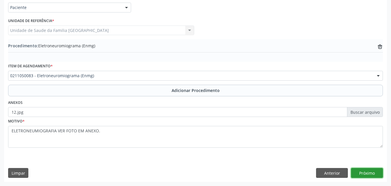
click at [355, 172] on button "Próximo" at bounding box center [367, 173] width 32 height 10
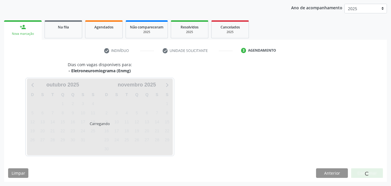
scroll to position [91, 0]
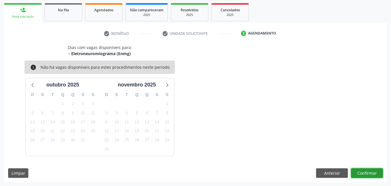
click at [355, 172] on button "Confirmar" at bounding box center [367, 173] width 32 height 10
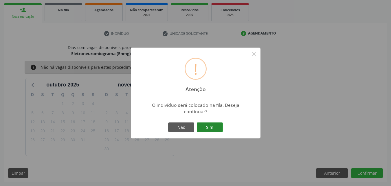
click at [203, 124] on button "Sim" at bounding box center [210, 127] width 26 height 10
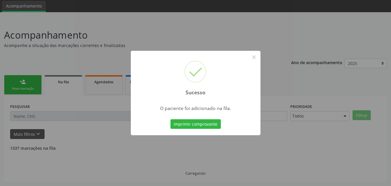
scroll to position [14, 0]
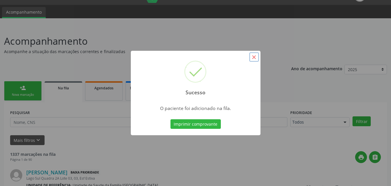
click at [254, 56] on button "×" at bounding box center [254, 57] width 10 height 10
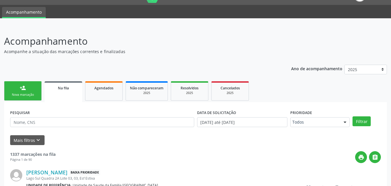
click at [71, 90] on div "Na fila" at bounding box center [64, 88] width 30 height 6
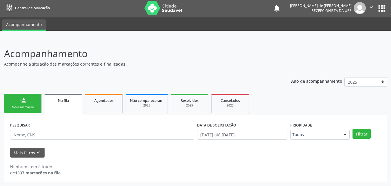
scroll to position [1, 0]
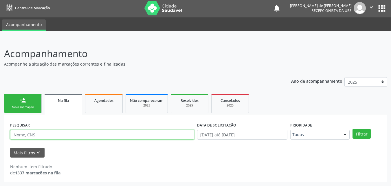
click at [65, 132] on input "text" at bounding box center [102, 134] width 184 height 10
type input "04333892490"
click at [353, 129] on button "Filtrar" at bounding box center [362, 134] width 18 height 10
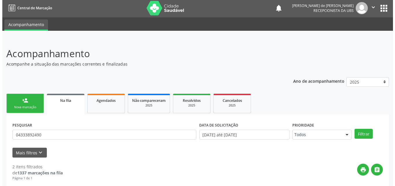
scroll to position [116, 0]
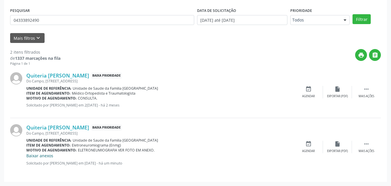
click at [32, 155] on link "Baixar anexos" at bounding box center [39, 156] width 27 height 6
click at [56, 129] on link "Quiteria [PERSON_NAME]" at bounding box center [57, 127] width 63 height 6
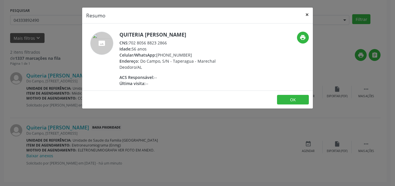
click at [309, 13] on button "×" at bounding box center [308, 15] width 12 height 14
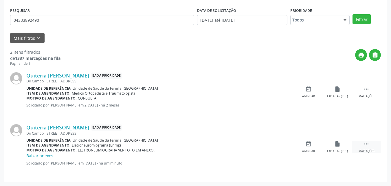
click at [362, 144] on div " Mais ações" at bounding box center [366, 146] width 29 height 12
click at [306, 146] on icon "cancel" at bounding box center [308, 143] width 6 height 6
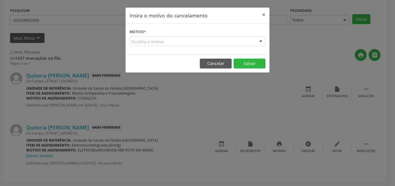
click at [176, 43] on div "Escolha o motivo" at bounding box center [198, 41] width 136 height 10
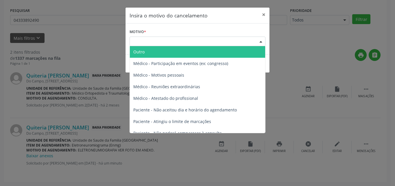
click at [149, 53] on span "Outro" at bounding box center [197, 52] width 135 height 12
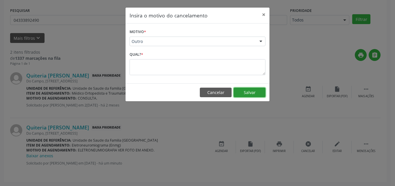
click at [251, 94] on button "Salvar" at bounding box center [250, 92] width 32 height 10
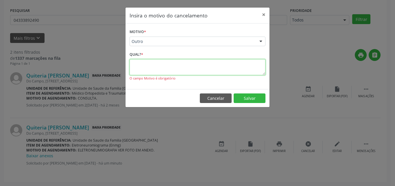
click at [148, 67] on textarea at bounding box center [198, 67] width 136 height 16
type textarea "E"
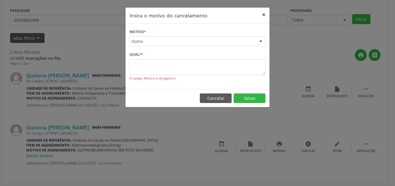
click at [265, 14] on button "×" at bounding box center [264, 15] width 12 height 14
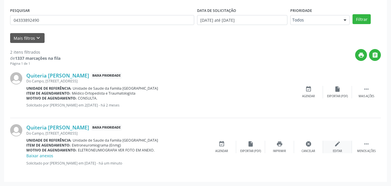
click at [342, 147] on div "edit Editar" at bounding box center [337, 146] width 29 height 12
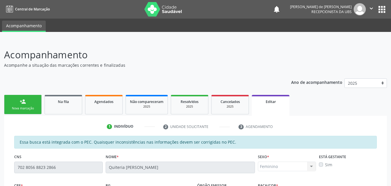
scroll to position [161, 0]
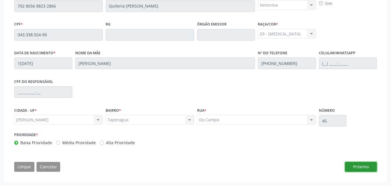
click at [368, 164] on button "Próximo" at bounding box center [361, 167] width 32 height 10
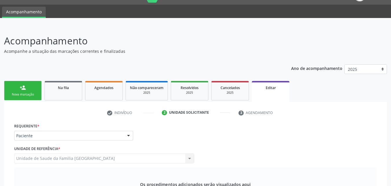
scroll to position [149, 0]
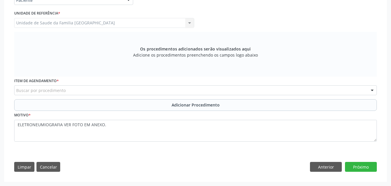
click at [320, 172] on div "Requerente * Paciente Profissional de Saúde Paciente Nenhum resultado encontrad…" at bounding box center [195, 80] width 371 height 189
click at [320, 171] on button "Anterior" at bounding box center [326, 167] width 32 height 10
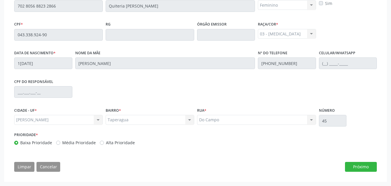
scroll to position [26, 0]
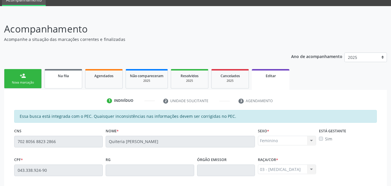
click at [68, 81] on link "Na fila" at bounding box center [64, 78] width 38 height 19
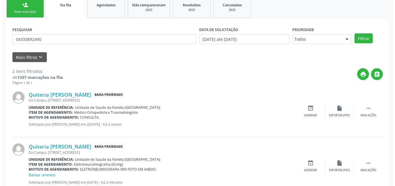
scroll to position [116, 0]
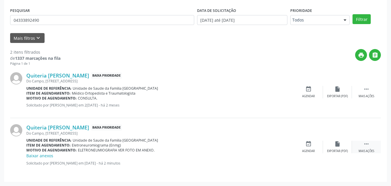
click at [365, 147] on icon "" at bounding box center [366, 143] width 6 height 6
click at [311, 148] on div "cancel Cancelar" at bounding box center [308, 146] width 29 height 12
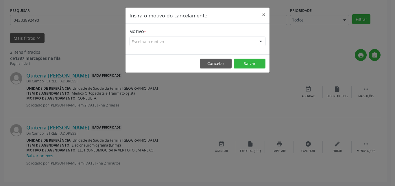
click at [151, 41] on div "Escolha o motivo" at bounding box center [198, 41] width 136 height 10
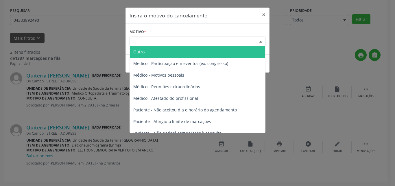
click at [146, 52] on span "Outro" at bounding box center [197, 52] width 135 height 12
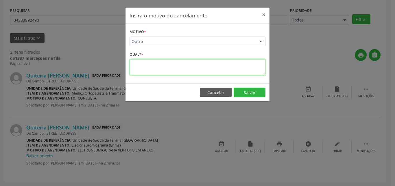
click at [146, 70] on textarea at bounding box center [198, 67] width 136 height 16
type textarea "ERRO EM FOTO ANEXADA."
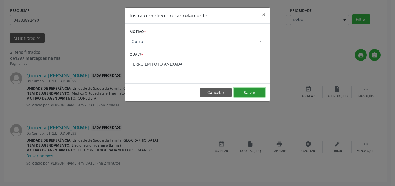
click at [242, 90] on button "Salvar" at bounding box center [250, 92] width 32 height 10
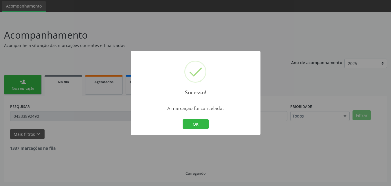
scroll to position [58, 0]
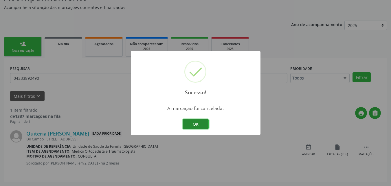
click at [196, 122] on button "OK" at bounding box center [196, 124] width 26 height 10
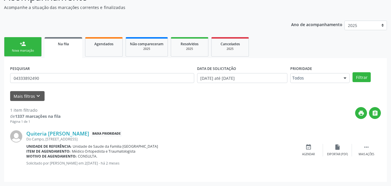
click at [26, 51] on div "Nova marcação" at bounding box center [22, 50] width 29 height 4
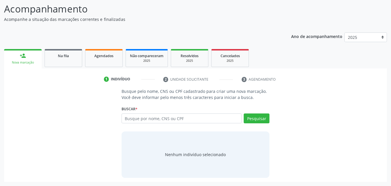
scroll to position [46, 0]
click at [161, 118] on input "text" at bounding box center [182, 118] width 120 height 10
paste input "702 8056 8823 2866"
type input "702 8056 8823 2866"
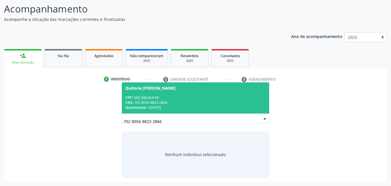
click at [162, 100] on div "CNS: 702 8056 8823 2866" at bounding box center [195, 102] width 141 height 5
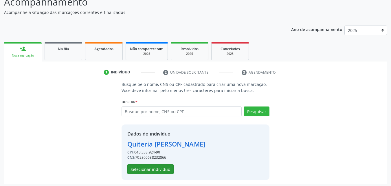
scroll to position [55, 0]
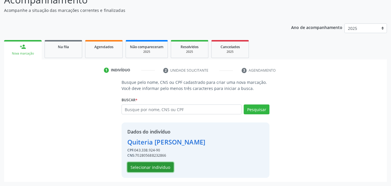
click at [159, 166] on button "Selecionar indivíduo" at bounding box center [150, 167] width 46 height 10
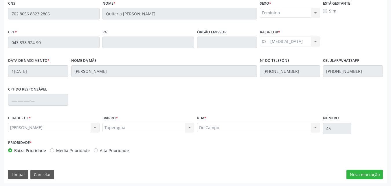
scroll to position [153, 0]
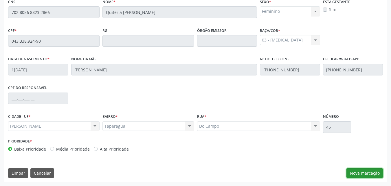
click at [358, 175] on button "Nova marcação" at bounding box center [365, 173] width 36 height 10
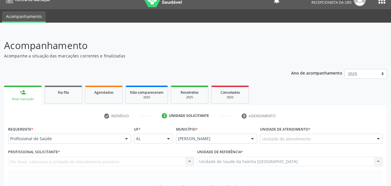
scroll to position [0, 0]
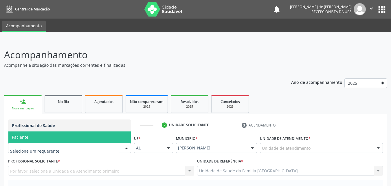
click at [43, 134] on span "Paciente" at bounding box center [69, 137] width 122 height 12
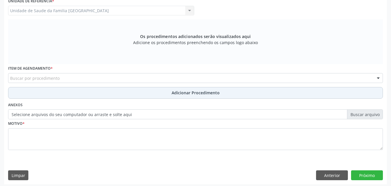
scroll to position [162, 0]
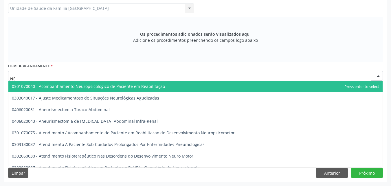
type input "N"
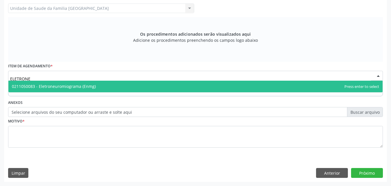
type input "ELETRONEU"
click at [49, 83] on span "0211050083 - Eletroneuromiograma (Enmg)" at bounding box center [195, 86] width 374 height 12
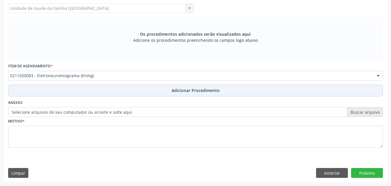
click at [49, 89] on button "Adicionar Procedimento" at bounding box center [195, 91] width 375 height 12
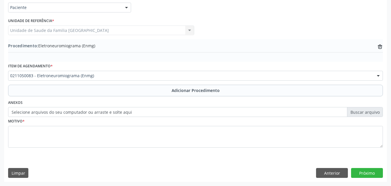
scroll to position [140, 0]
click at [45, 112] on label "Selecione arquivos do seu computador ou arraste e solte aqui" at bounding box center [195, 112] width 375 height 10
click at [45, 112] on input "Selecione arquivos do seu computador ou arraste e solte aqui" at bounding box center [195, 112] width 375 height 10
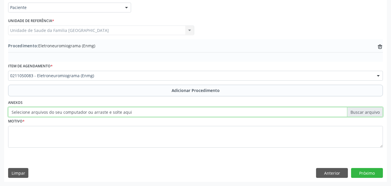
type input "C:\fakepath\11.jpg"
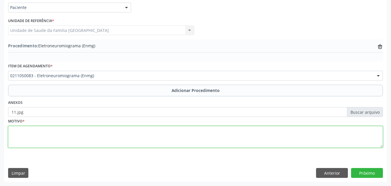
click at [90, 141] on textarea at bounding box center [195, 137] width 375 height 22
click at [62, 129] on textarea "ELETRONEUROMIOGRAFIA. VER FOTO EM ANEXO)" at bounding box center [195, 137] width 375 height 22
click at [115, 129] on textarea "ELETRONEUROMIOGRAFIA (VER FOTO EM ANEXO)" at bounding box center [195, 137] width 375 height 22
type textarea "ELETRONEUROMIOGRAFIA (VER FOTO EM ANEXO)."
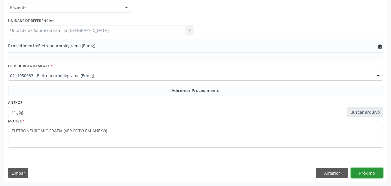
click at [369, 172] on button "Próximo" at bounding box center [367, 173] width 32 height 10
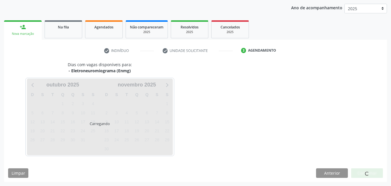
scroll to position [91, 0]
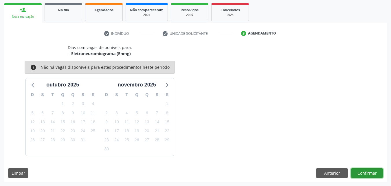
click at [365, 173] on button "Confirmar" at bounding box center [367, 173] width 32 height 10
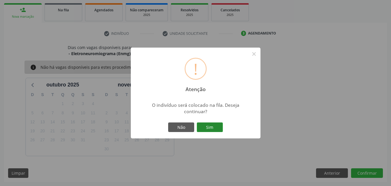
click at [211, 127] on button "Sim" at bounding box center [210, 127] width 26 height 10
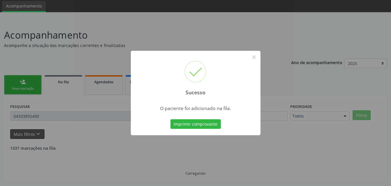
scroll to position [14, 0]
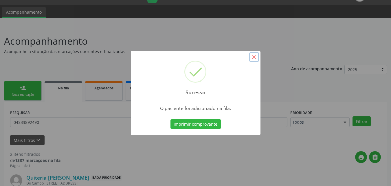
click at [253, 54] on button "×" at bounding box center [254, 57] width 10 height 10
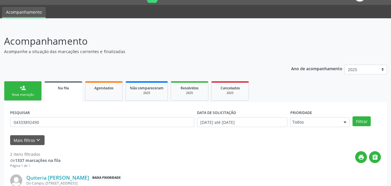
click at [19, 89] on link "person_add Nova marcação" at bounding box center [23, 90] width 38 height 19
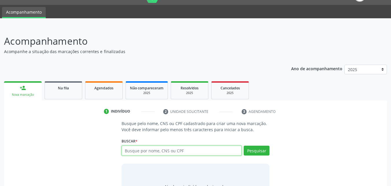
click at [124, 153] on input "text" at bounding box center [182, 150] width 120 height 10
click at [131, 150] on input "text" at bounding box center [182, 150] width 120 height 10
type input "700004943554207"
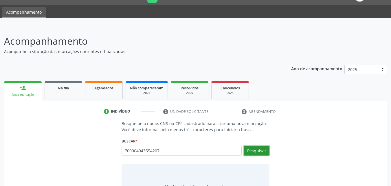
click at [262, 150] on button "Pesquisar" at bounding box center [257, 150] width 26 height 10
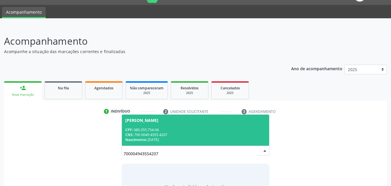
click at [205, 130] on div "CPF: 080.355.754-06" at bounding box center [195, 129] width 141 height 5
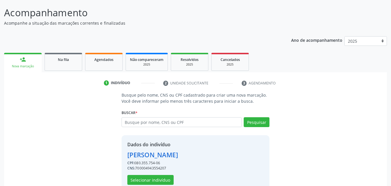
scroll to position [55, 0]
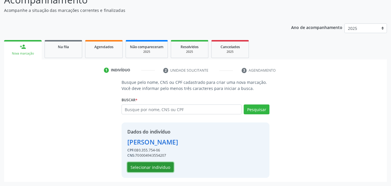
click at [146, 166] on button "Selecionar indivíduo" at bounding box center [150, 167] width 46 height 10
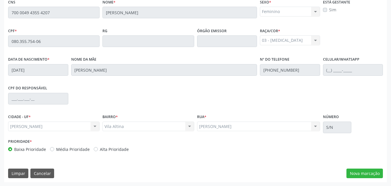
scroll to position [153, 0]
click at [367, 174] on button "Nova marcação" at bounding box center [365, 173] width 36 height 10
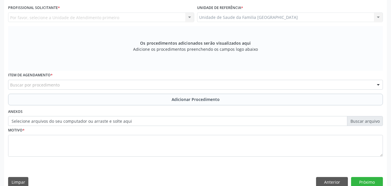
scroll to position [18, 0]
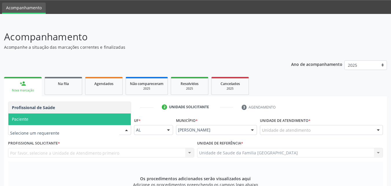
click at [50, 120] on span "Paciente" at bounding box center [69, 119] width 122 height 12
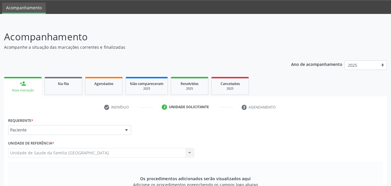
scroll to position [153, 0]
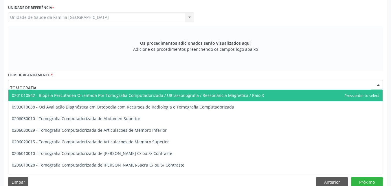
type input "TOMOGRAFIA"
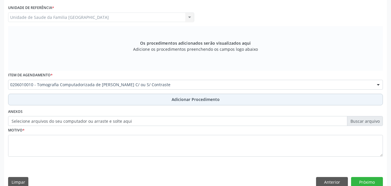
click at [74, 97] on button "Adicionar Procedimento" at bounding box center [195, 100] width 375 height 12
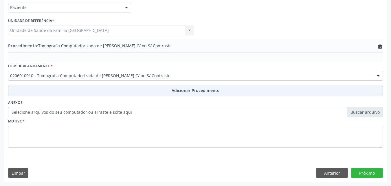
scroll to position [140, 0]
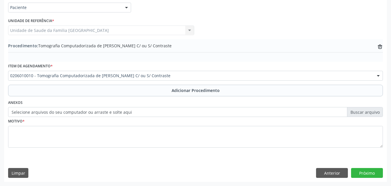
click at [58, 111] on label "Selecione arquivos do seu computador ou arraste e solte aqui" at bounding box center [195, 112] width 375 height 10
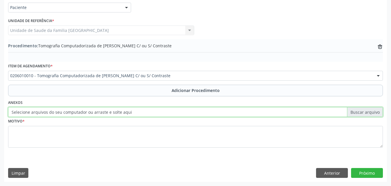
click at [58, 111] on input "Selecione arquivos do seu computador ou arraste e solte aqui" at bounding box center [195, 112] width 375 height 10
type input "C:\fakepath\12.jpg"
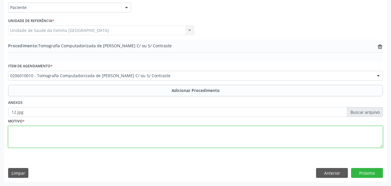
click at [208, 138] on textarea at bounding box center [195, 137] width 375 height 22
type textarea "DORES."
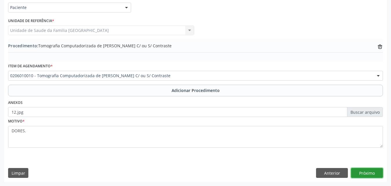
click at [356, 177] on button "Próximo" at bounding box center [367, 173] width 32 height 10
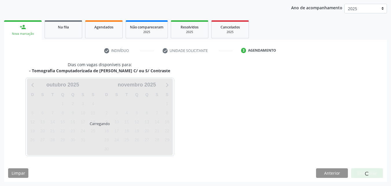
scroll to position [91, 0]
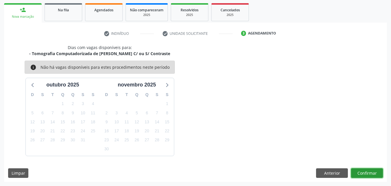
click at [362, 175] on button "Confirmar" at bounding box center [367, 173] width 32 height 10
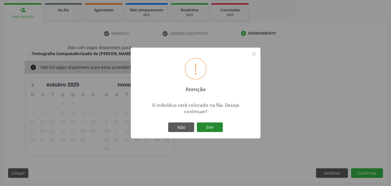
click at [215, 127] on button "Sim" at bounding box center [210, 127] width 26 height 10
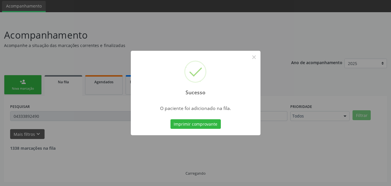
scroll to position [14, 0]
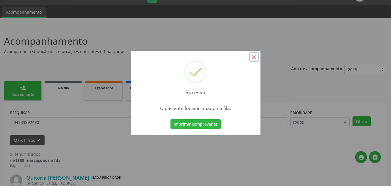
click at [256, 57] on button "×" at bounding box center [254, 57] width 10 height 10
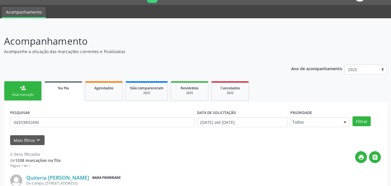
click at [27, 89] on link "person_add Nova marcação" at bounding box center [23, 90] width 38 height 19
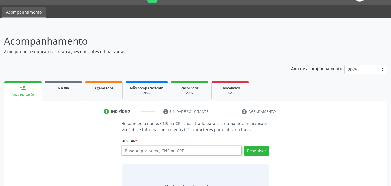
click at [141, 148] on input "text" at bounding box center [182, 150] width 120 height 10
type input "700004943554207"
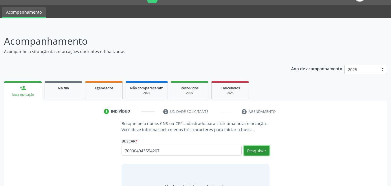
click at [253, 153] on button "Pesquisar" at bounding box center [257, 150] width 26 height 10
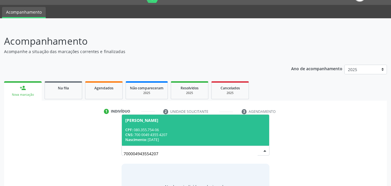
click at [195, 134] on div "CNS: 700 0049 4355 4207" at bounding box center [195, 134] width 141 height 5
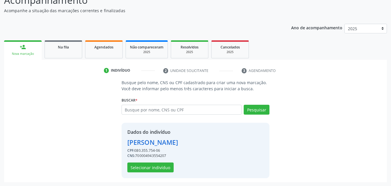
scroll to position [55, 0]
click at [160, 165] on button "Selecionar indivíduo" at bounding box center [150, 167] width 46 height 10
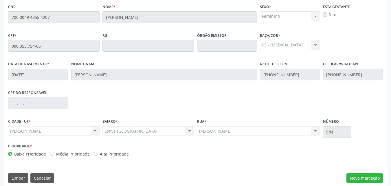
scroll to position [153, 0]
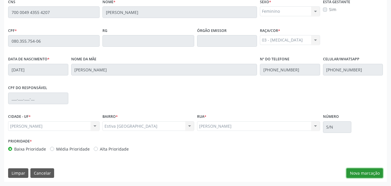
click at [354, 169] on button "Nova marcação" at bounding box center [365, 173] width 36 height 10
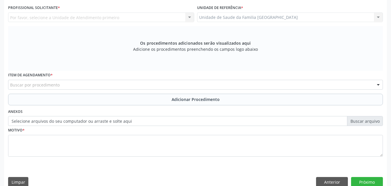
scroll to position [0, 0]
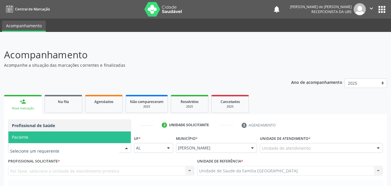
click at [26, 137] on span "Paciente" at bounding box center [20, 137] width 17 height 6
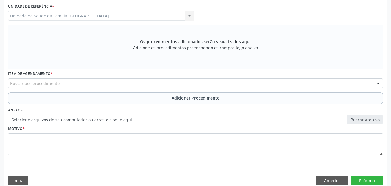
scroll to position [162, 0]
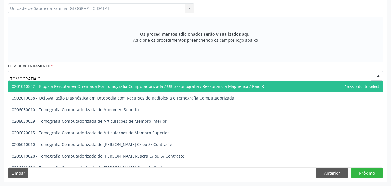
type input "TOMOGRAFIA CO"
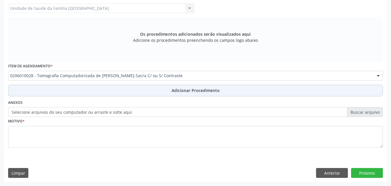
click at [74, 88] on button "Adicionar Procedimento" at bounding box center [195, 91] width 375 height 12
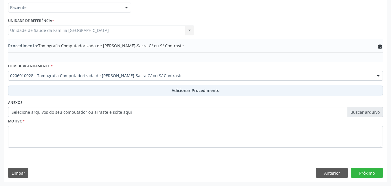
scroll to position [140, 0]
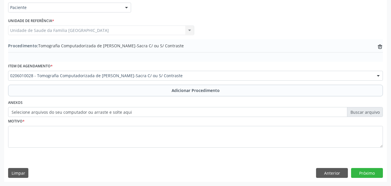
click at [63, 114] on label "Selecione arquivos do seu computador ou arraste e solte aqui" at bounding box center [195, 112] width 375 height 10
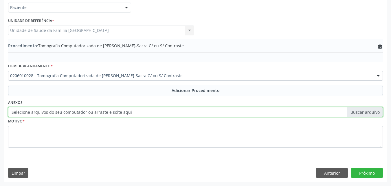
click at [63, 114] on input "Selecione arquivos do seu computador ou arraste e solte aqui" at bounding box center [195, 112] width 375 height 10
type input "C:\fakepath\13.jpg"
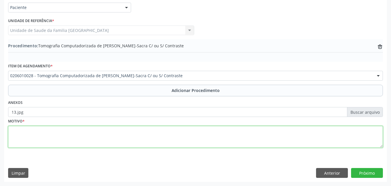
click at [136, 138] on textarea at bounding box center [195, 137] width 375 height 22
type textarea "LOMBALGIA."
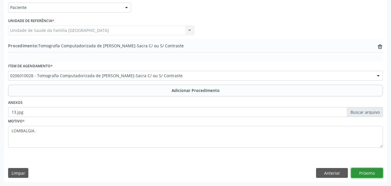
click at [367, 172] on button "Próximo" at bounding box center [367, 173] width 32 height 10
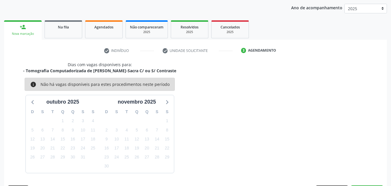
scroll to position [91, 0]
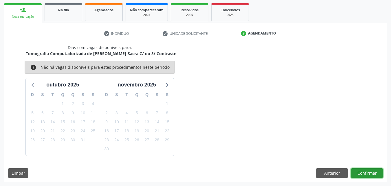
click at [367, 172] on button "Confirmar" at bounding box center [367, 173] width 32 height 10
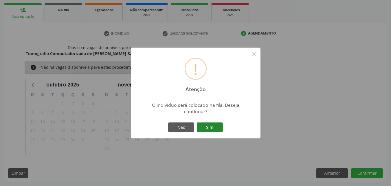
click at [208, 124] on button "Sim" at bounding box center [210, 127] width 26 height 10
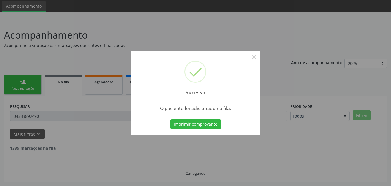
scroll to position [14, 0]
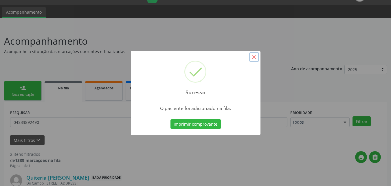
click at [253, 56] on button "×" at bounding box center [254, 57] width 10 height 10
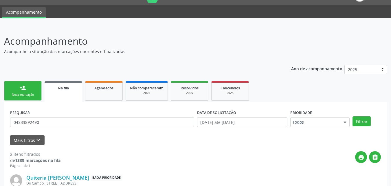
click at [29, 91] on link "person_add Nova marcação" at bounding box center [23, 90] width 38 height 19
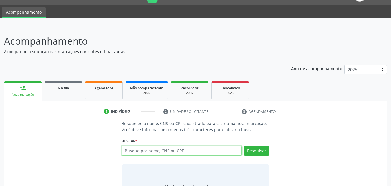
click at [155, 151] on input "text" at bounding box center [182, 150] width 120 height 10
type input "[PERSON_NAME]"
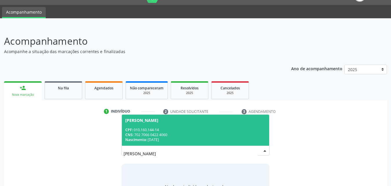
click at [158, 122] on div "[PERSON_NAME]" at bounding box center [141, 120] width 33 height 5
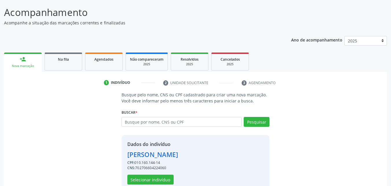
scroll to position [55, 0]
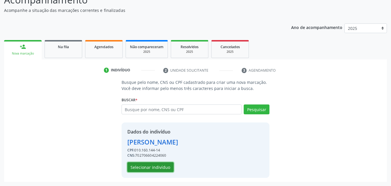
click at [165, 164] on button "Selecionar indivíduo" at bounding box center [150, 167] width 46 height 10
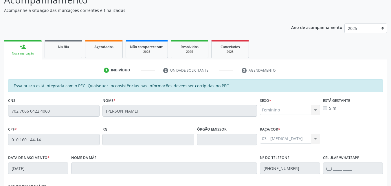
scroll to position [153, 0]
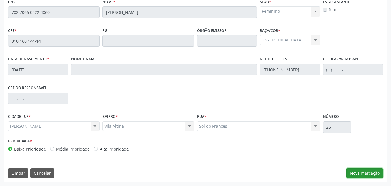
click at [376, 171] on button "Nova marcação" at bounding box center [365, 173] width 36 height 10
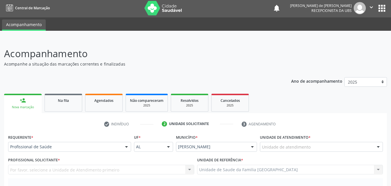
scroll to position [0, 0]
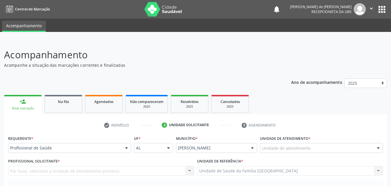
click at [313, 145] on div "Unidade de atendimento" at bounding box center [321, 148] width 123 height 10
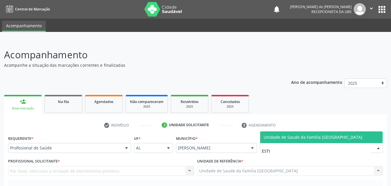
type input "ESTIV"
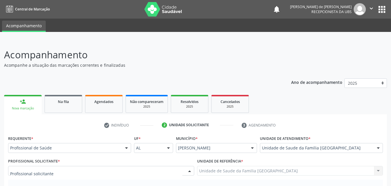
click at [54, 171] on div at bounding box center [101, 171] width 186 height 10
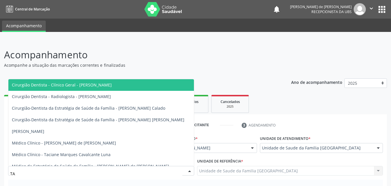
type input "TAC"
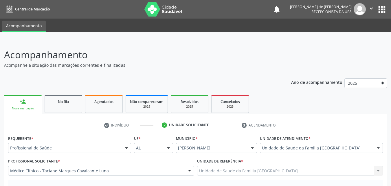
scroll to position [135, 0]
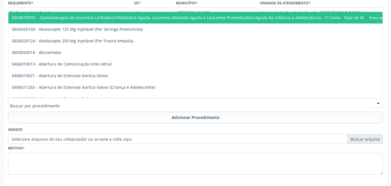
click at [18, 99] on div at bounding box center [195, 103] width 375 height 10
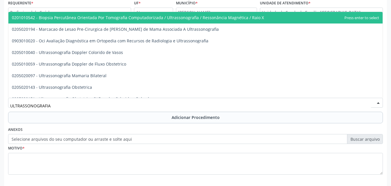
type input "ULTRASSONOGRAFIA M"
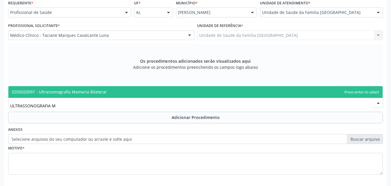
click at [45, 89] on span "0205020097 - Ultrassonografia Mamaria Bilateral" at bounding box center [59, 92] width 95 height 6
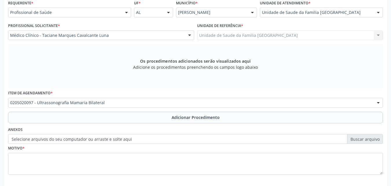
click at [64, 114] on button "Adicionar Procedimento" at bounding box center [195, 117] width 375 height 12
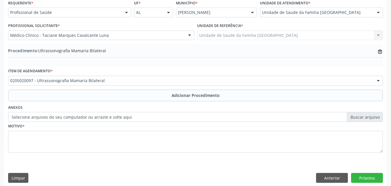
click at [64, 118] on label "Selecione arquivos do seu computador ou arraste e solte aqui" at bounding box center [195, 117] width 375 height 10
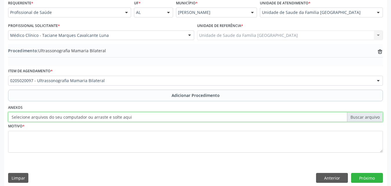
click at [64, 118] on input "Selecione arquivos do seu computador ou arraste e solte aqui" at bounding box center [195, 117] width 375 height 10
type input "C:\fakepath\14.jpg"
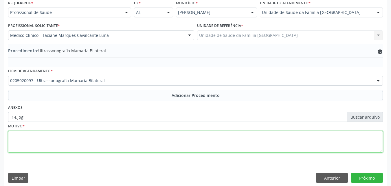
click at [80, 136] on textarea at bounding box center [195, 142] width 375 height 22
type textarea "AVALIAÇÃO CLÍNICA."
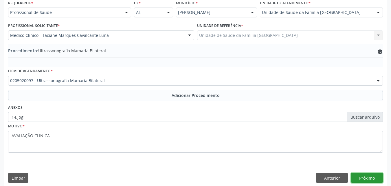
click at [369, 174] on button "Próximo" at bounding box center [367, 178] width 32 height 10
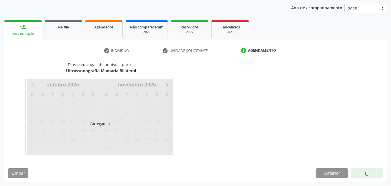
scroll to position [91, 0]
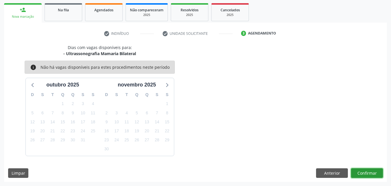
click at [369, 174] on button "Confirmar" at bounding box center [367, 173] width 32 height 10
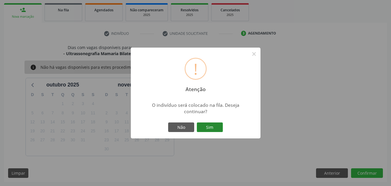
click at [213, 128] on button "Sim" at bounding box center [210, 127] width 26 height 10
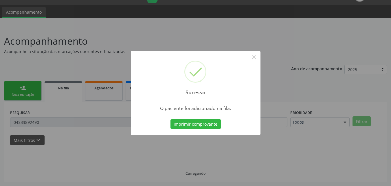
scroll to position [14, 0]
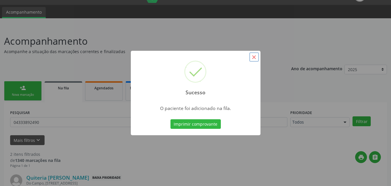
click at [255, 56] on button "×" at bounding box center [254, 57] width 10 height 10
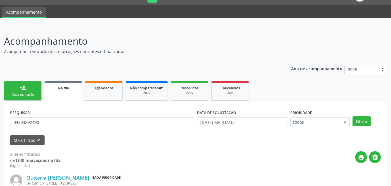
click at [28, 87] on link "person_add Nova marcação" at bounding box center [23, 90] width 38 height 19
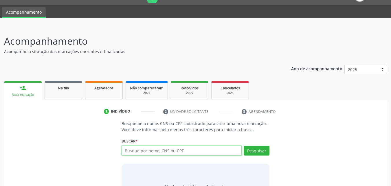
click at [140, 148] on input "text" at bounding box center [182, 150] width 120 height 10
type input "X"
type input "C"
type input "01016014414"
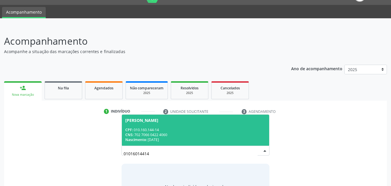
click at [162, 132] on div "CNS: 702 7066 0422 4060" at bounding box center [195, 134] width 141 height 5
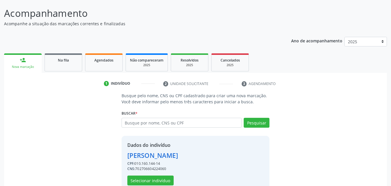
scroll to position [55, 0]
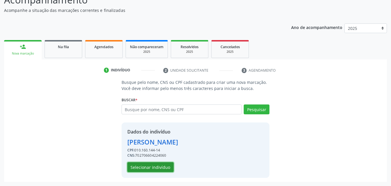
click at [157, 171] on button "Selecionar indivíduo" at bounding box center [150, 167] width 46 height 10
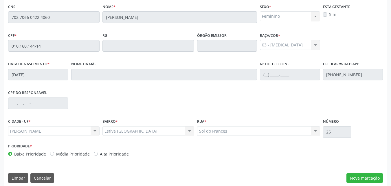
scroll to position [153, 0]
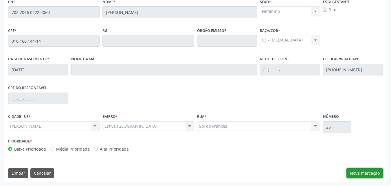
click at [366, 172] on button "Nova marcação" at bounding box center [365, 173] width 36 height 10
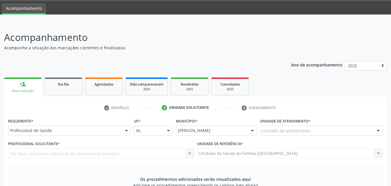
scroll to position [0, 0]
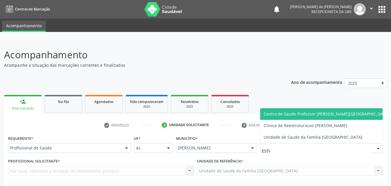
type input "ESTIV"
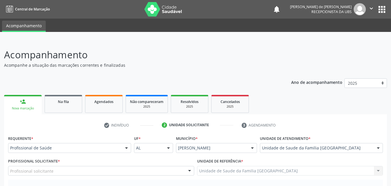
scroll to position [135, 0]
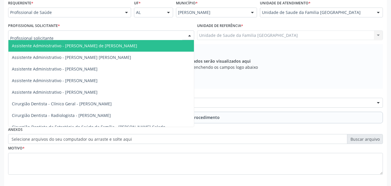
click at [63, 36] on div at bounding box center [101, 35] width 186 height 10
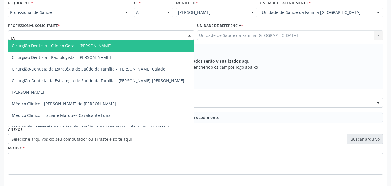
type input "TAC"
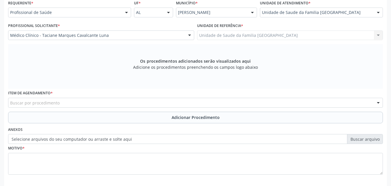
click at [60, 100] on div "Buscar por procedimento" at bounding box center [195, 103] width 375 height 10
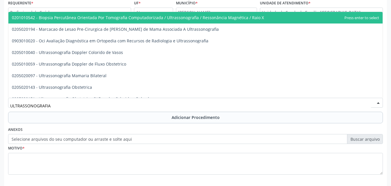
type input "ULTRASSONOGRAFIA P"
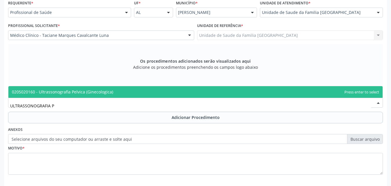
click at [46, 90] on span "0205020160 - Ultrassonografia Pelvica (Ginecologica)" at bounding box center [62, 92] width 101 height 6
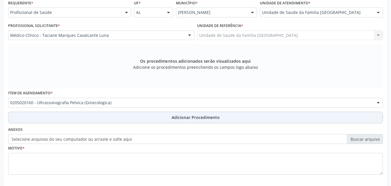
click at [65, 117] on button "Adicionar Procedimento" at bounding box center [195, 117] width 375 height 12
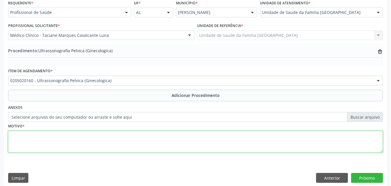
click at [67, 133] on textarea at bounding box center [195, 142] width 375 height 22
type textarea "AVALIAÇÃO CLÍNICA."
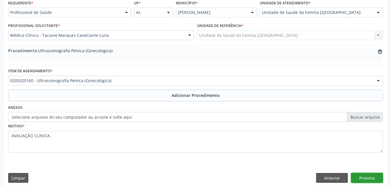
click at [368, 175] on button "Próximo" at bounding box center [367, 178] width 32 height 10
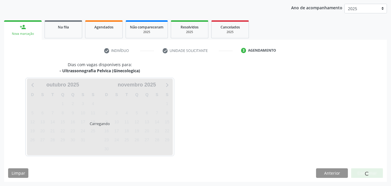
click at [368, 175] on span at bounding box center [367, 174] width 6 height 6
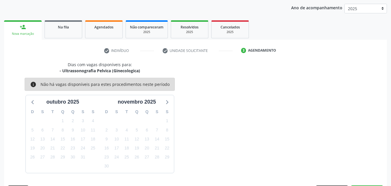
scroll to position [91, 0]
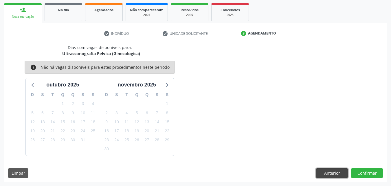
click at [330, 175] on button "Anterior" at bounding box center [332, 173] width 32 height 10
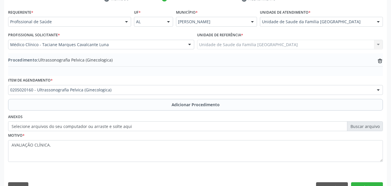
scroll to position [140, 0]
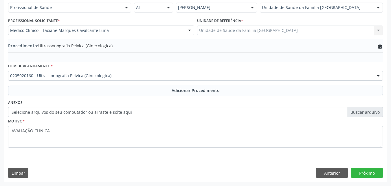
click at [49, 115] on label "Selecione arquivos do seu computador ou arraste e solte aqui" at bounding box center [195, 112] width 375 height 10
click at [49, 115] on input "Selecione arquivos do seu computador ou arraste e solte aqui" at bounding box center [195, 112] width 375 height 10
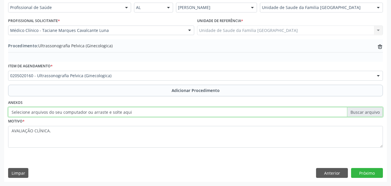
type input "C:\fakepath\15.jpg"
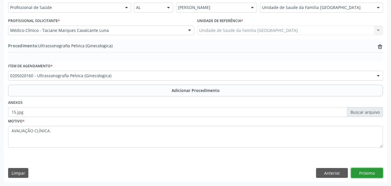
click at [370, 173] on button "Próximo" at bounding box center [367, 173] width 32 height 10
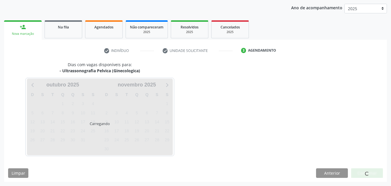
scroll to position [91, 0]
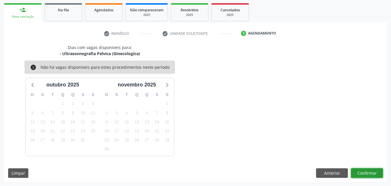
click at [370, 173] on button "Confirmar" at bounding box center [367, 173] width 32 height 10
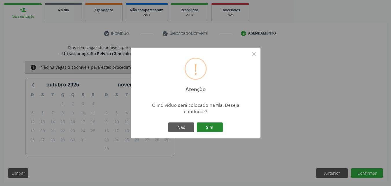
click at [212, 124] on button "Sim" at bounding box center [210, 127] width 26 height 10
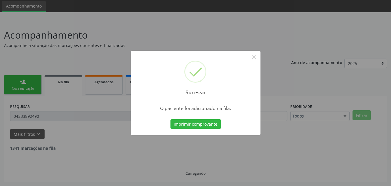
scroll to position [14, 0]
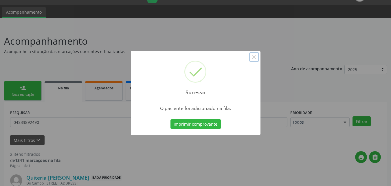
drag, startPoint x: 254, startPoint y: 58, endPoint x: 249, endPoint y: 59, distance: 4.9
click at [254, 58] on button "×" at bounding box center [254, 57] width 10 height 10
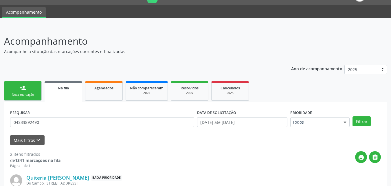
click at [31, 88] on link "person_add Nova marcação" at bounding box center [23, 90] width 38 height 19
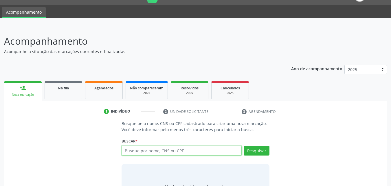
click at [184, 149] on input "text" at bounding box center [182, 150] width 120 height 10
type input "01016014414"
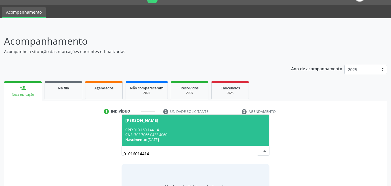
click at [172, 137] on div "CNS: 702 7066 0422 4060" at bounding box center [195, 134] width 141 height 5
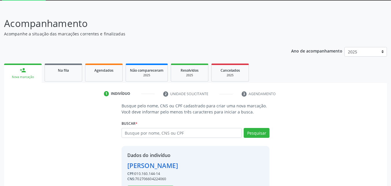
scroll to position [55, 0]
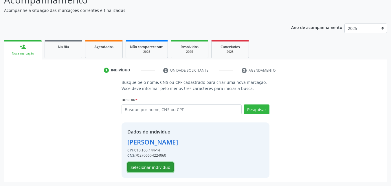
click at [170, 163] on button "Selecionar indivíduo" at bounding box center [150, 167] width 46 height 10
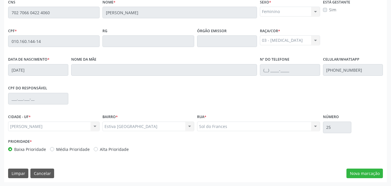
scroll to position [153, 0]
click at [374, 172] on button "Nova marcação" at bounding box center [365, 173] width 36 height 10
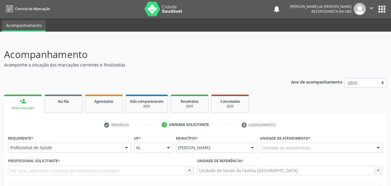
scroll to position [0, 0]
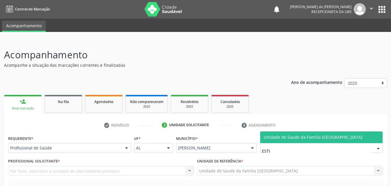
type input "ESTIV"
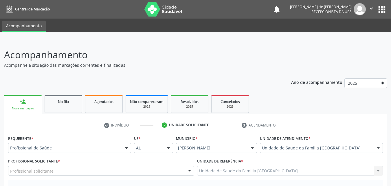
scroll to position [135, 0]
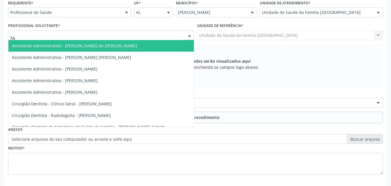
type input "TAC"
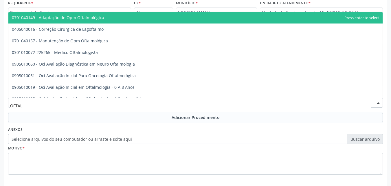
type input "OFTALM"
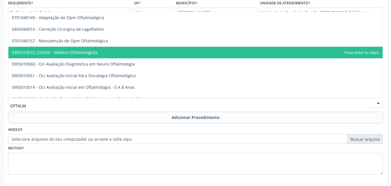
click at [78, 49] on span "0301010072-225265 - Médico Oftalmologista" at bounding box center [195, 53] width 374 height 12
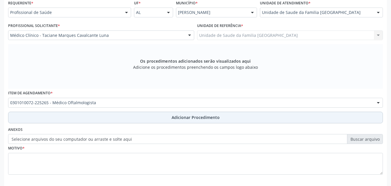
click at [72, 115] on button "Adicionar Procedimento" at bounding box center [195, 117] width 375 height 12
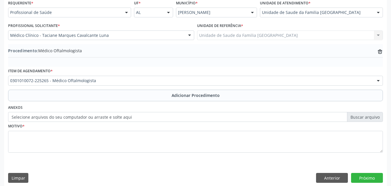
click at [64, 118] on label "Selecione arquivos do seu computador ou arraste e solte aqui" at bounding box center [195, 117] width 375 height 10
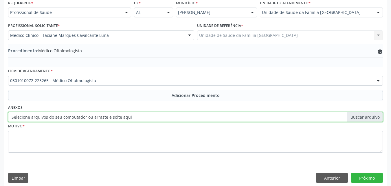
click at [64, 118] on input "Selecione arquivos do seu computador ou arraste e solte aqui" at bounding box center [195, 117] width 375 height 10
type input "C:\fakepath\16.jpg"
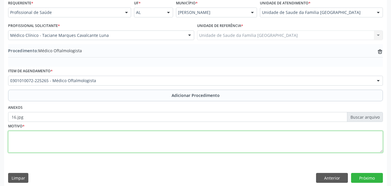
click at [105, 140] on textarea at bounding box center [195, 142] width 375 height 22
type textarea "H524-PRESBIOPIA."
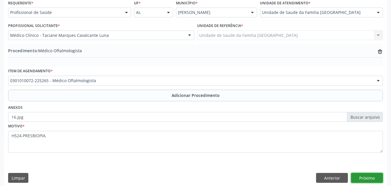
click at [369, 178] on button "Próximo" at bounding box center [367, 178] width 32 height 10
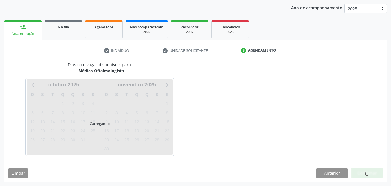
scroll to position [91, 0]
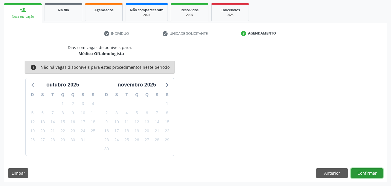
click at [368, 169] on button "Confirmar" at bounding box center [367, 173] width 32 height 10
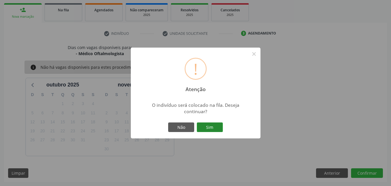
click at [210, 128] on button "Sim" at bounding box center [210, 127] width 26 height 10
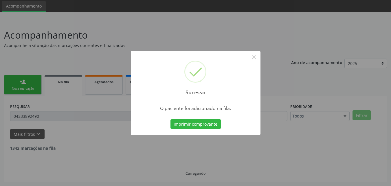
scroll to position [14, 0]
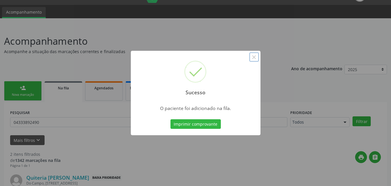
click at [254, 57] on button "×" at bounding box center [254, 57] width 10 height 10
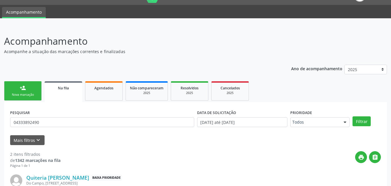
click at [32, 87] on link "person_add Nova marcação" at bounding box center [23, 90] width 38 height 19
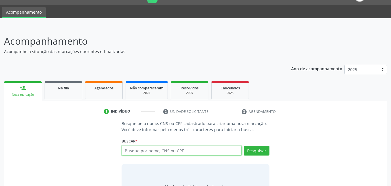
click at [191, 152] on input "text" at bounding box center [182, 150] width 120 height 10
type input "17767868400"
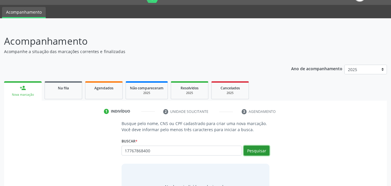
click at [265, 149] on button "Pesquisar" at bounding box center [257, 150] width 26 height 10
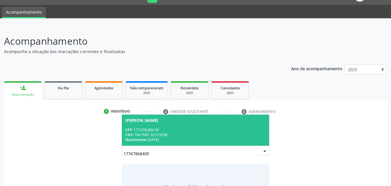
click at [153, 122] on div "[PERSON_NAME]" at bounding box center [141, 120] width 33 height 5
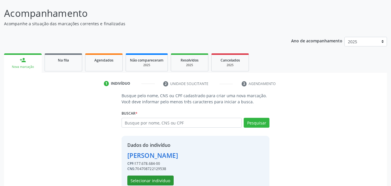
scroll to position [55, 0]
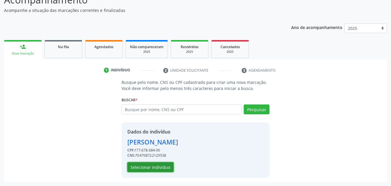
click at [160, 166] on button "Selecionar indivíduo" at bounding box center [150, 167] width 46 height 10
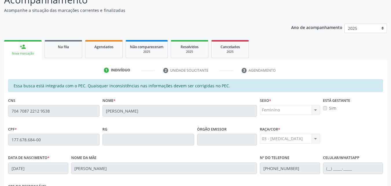
scroll to position [153, 0]
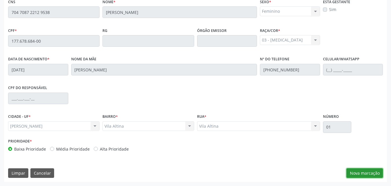
click at [355, 173] on button "Nova marcação" at bounding box center [365, 173] width 36 height 10
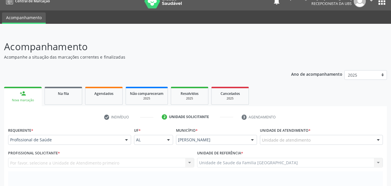
scroll to position [0, 0]
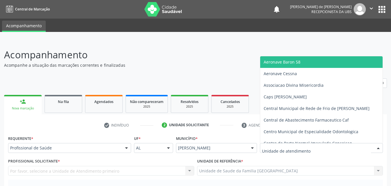
click at [316, 148] on div at bounding box center [321, 148] width 123 height 10
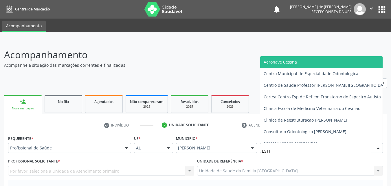
type input "ESTIV"
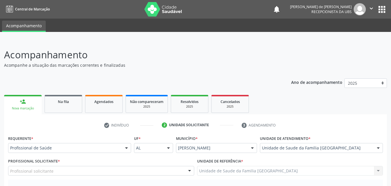
click at [72, 170] on div "Profissional solicitante" at bounding box center [101, 171] width 186 height 10
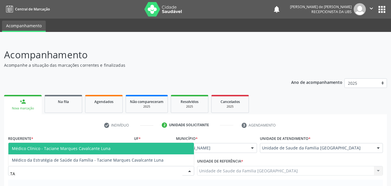
type input "TAC"
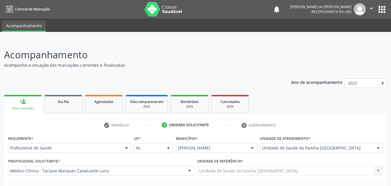
scroll to position [135, 0]
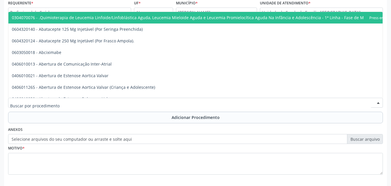
click at [59, 102] on div at bounding box center [195, 103] width 375 height 10
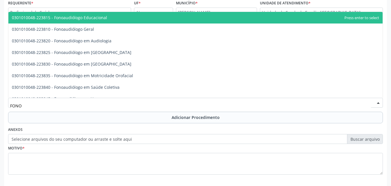
type input "FONOA"
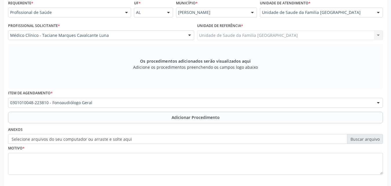
scroll to position [0, 0]
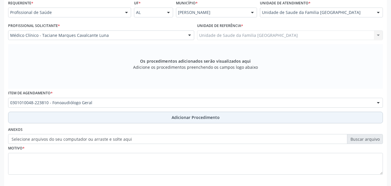
click at [73, 115] on button "Adicionar Procedimento" at bounding box center [195, 117] width 375 height 12
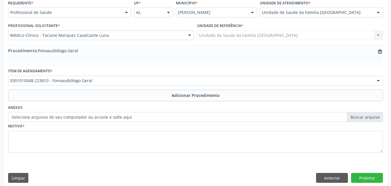
click at [72, 115] on label "Selecione arquivos do seu computador ou arraste e solte aqui" at bounding box center [195, 117] width 375 height 10
click at [72, 115] on input "Selecione arquivos do seu computador ou arraste e solte aqui" at bounding box center [195, 117] width 375 height 10
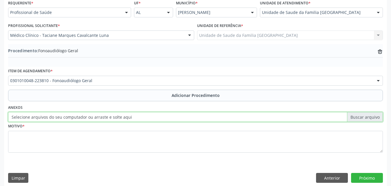
type input "C:\fakepath\17.jpg"
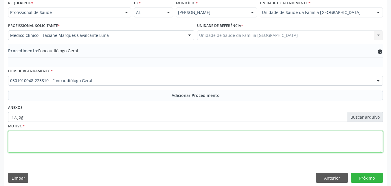
click at [85, 133] on textarea at bounding box center [195, 142] width 375 height 22
type textarea "F800-TRANSTORNO ESPECÍFICO DA ARTICULAÇAO DA FALA."
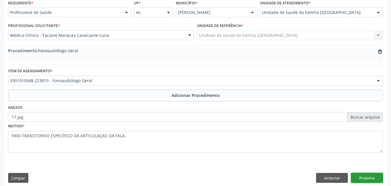
click at [360, 179] on button "Próximo" at bounding box center [367, 178] width 32 height 10
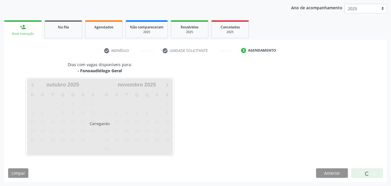
scroll to position [91, 0]
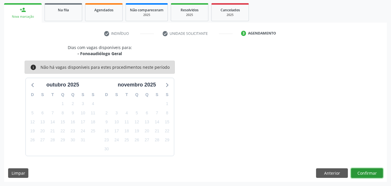
click at [363, 171] on button "Confirmar" at bounding box center [367, 173] width 32 height 10
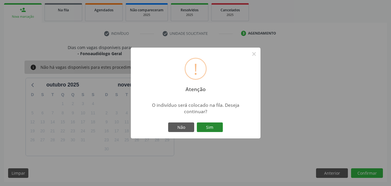
click at [208, 130] on button "Sim" at bounding box center [210, 127] width 26 height 10
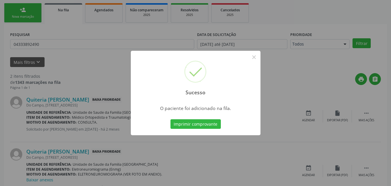
scroll to position [14, 0]
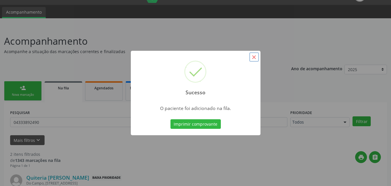
click at [253, 58] on button "×" at bounding box center [254, 57] width 10 height 10
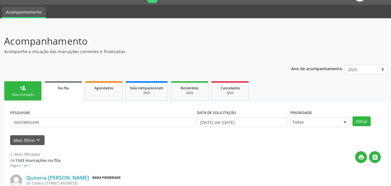
click at [14, 88] on link "person_add Nova marcação" at bounding box center [23, 90] width 38 height 19
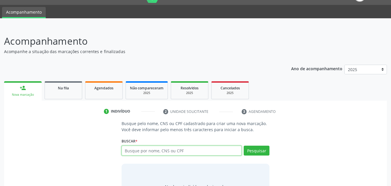
click at [151, 151] on input "text" at bounding box center [182, 150] width 120 height 10
type input "[PERSON_NAME]"
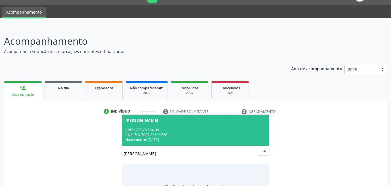
click at [185, 134] on div "CNS: 704 7087 2212 9538" at bounding box center [195, 134] width 141 height 5
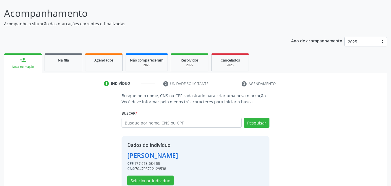
scroll to position [55, 0]
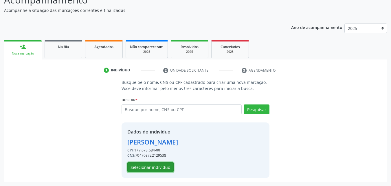
click at [162, 166] on button "Selecionar indivíduo" at bounding box center [150, 167] width 46 height 10
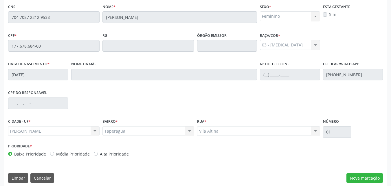
scroll to position [153, 0]
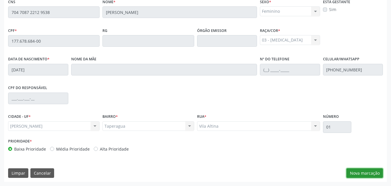
click at [365, 177] on button "Nova marcação" at bounding box center [365, 173] width 36 height 10
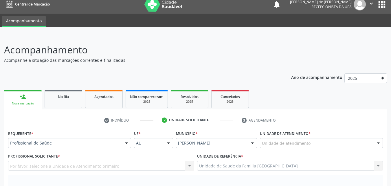
scroll to position [0, 0]
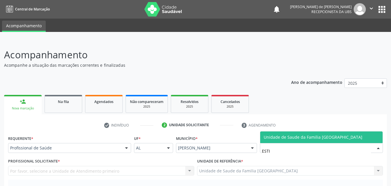
type input "ESTIV"
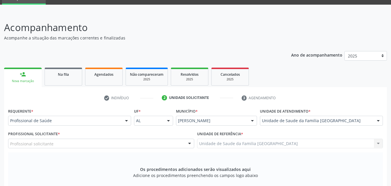
scroll to position [27, 0]
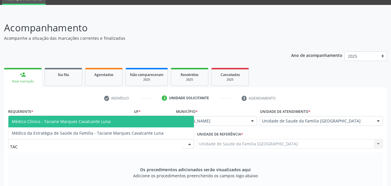
type input "TACI"
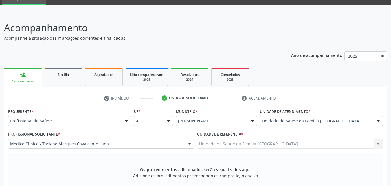
scroll to position [162, 0]
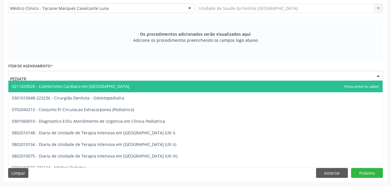
type input "PEDIATRA"
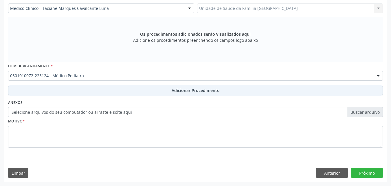
click at [70, 91] on button "Adicionar Procedimento" at bounding box center [195, 91] width 375 height 12
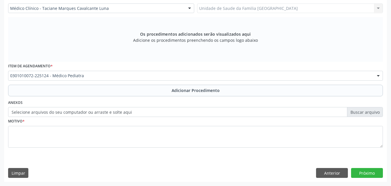
scroll to position [140, 0]
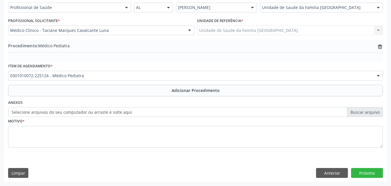
click at [52, 113] on label "Selecione arquivos do seu computador ou arraste e solte aqui" at bounding box center [195, 112] width 375 height 10
click at [52, 113] on input "Selecione arquivos do seu computador ou arraste e solte aqui" at bounding box center [195, 112] width 375 height 10
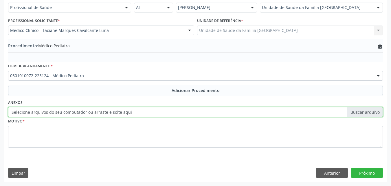
type input "C:\fakepath\18.jpg"
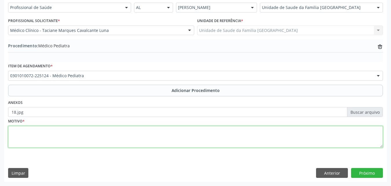
click at [41, 128] on textarea at bounding box center [195, 137] width 375 height 22
type textarea "K591-DIARRÉIA FUNCIONAL."
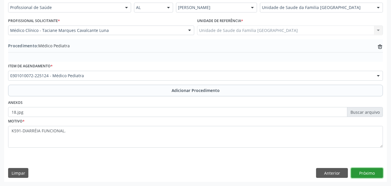
click at [380, 173] on button "Próximo" at bounding box center [367, 173] width 32 height 10
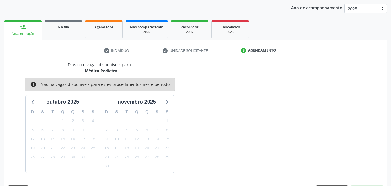
scroll to position [91, 0]
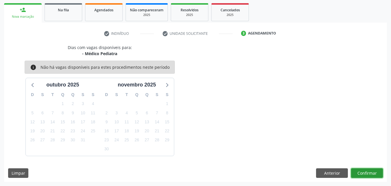
click at [380, 173] on button "Confirmar" at bounding box center [367, 173] width 32 height 10
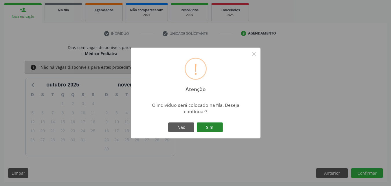
click at [214, 129] on button "Sim" at bounding box center [210, 127] width 26 height 10
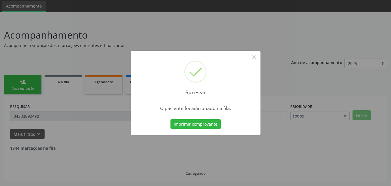
scroll to position [14, 0]
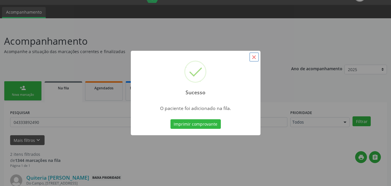
click at [253, 57] on button "×" at bounding box center [254, 57] width 10 height 10
